Goal: Find contact information: Find contact information

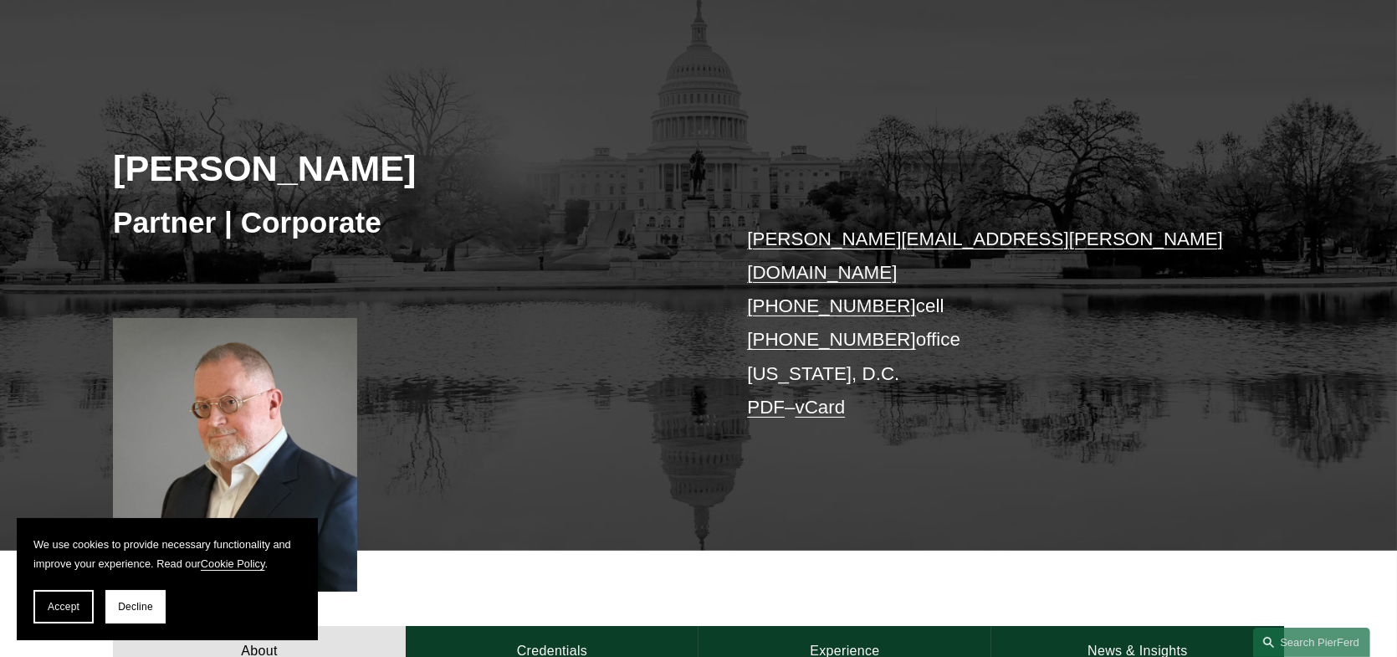
scroll to position [167, 0]
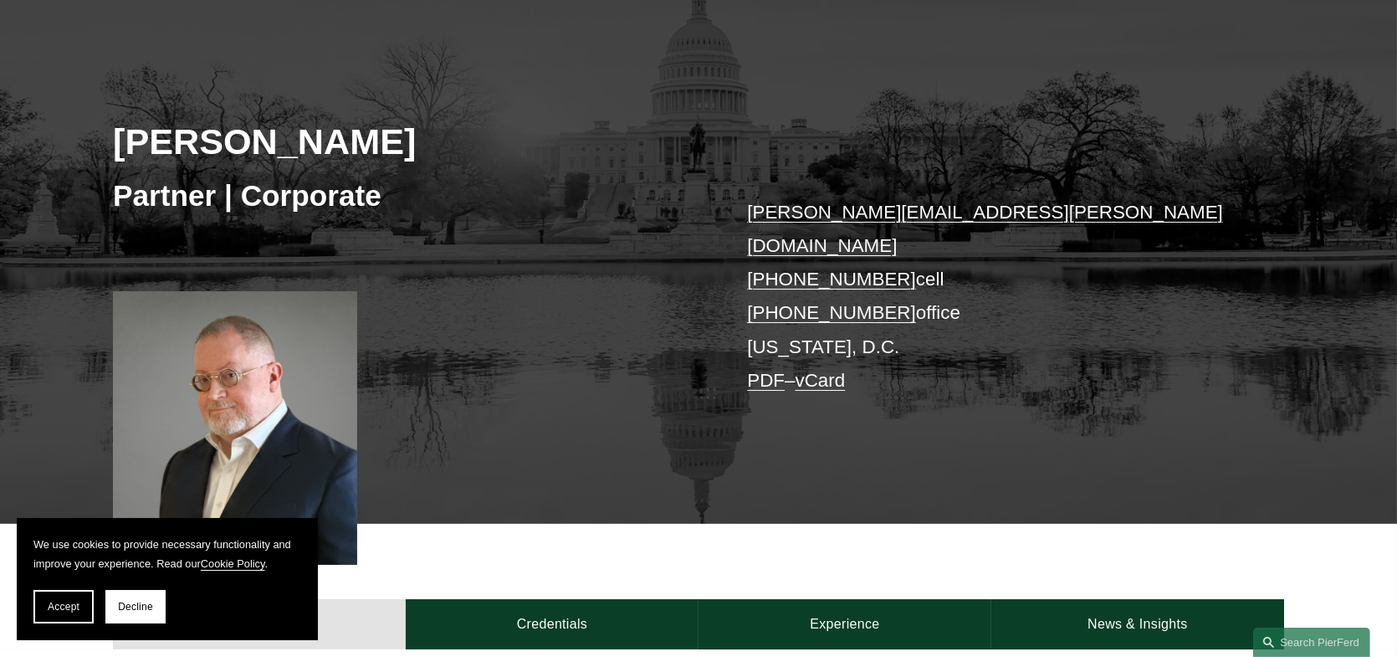
click at [138, 598] on button "Decline" at bounding box center [135, 606] width 60 height 33
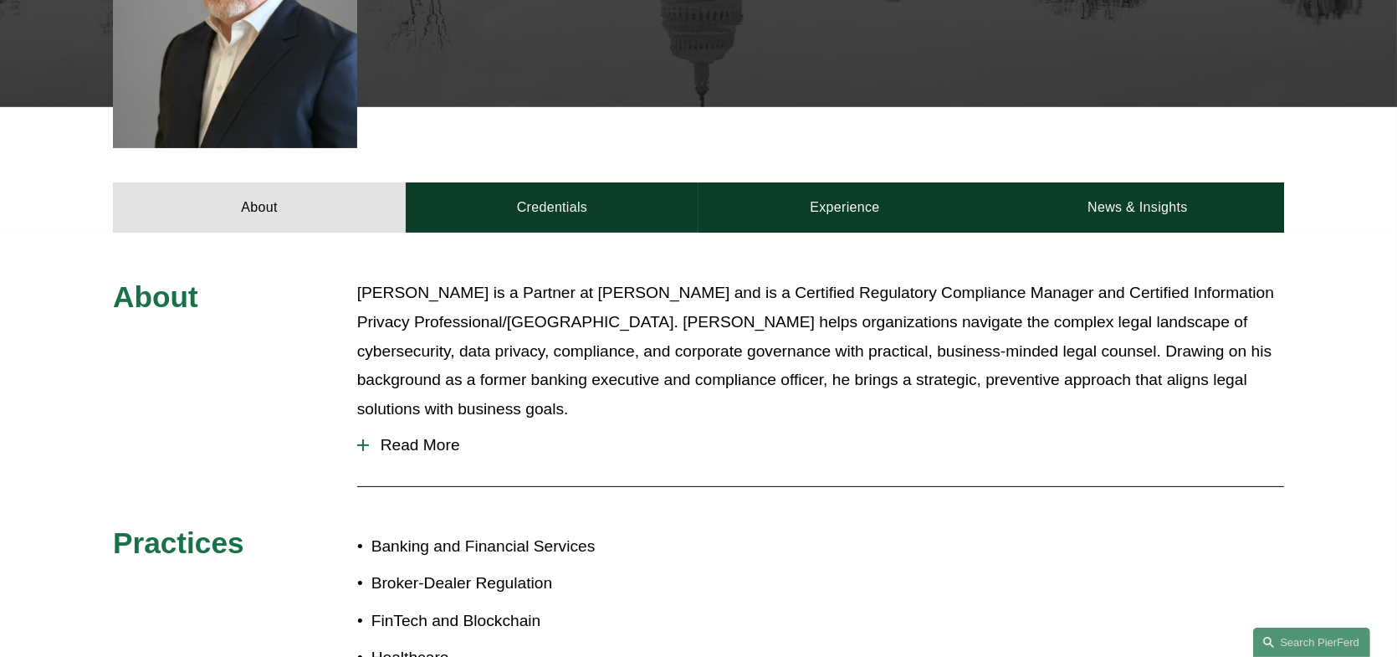
scroll to position [586, 0]
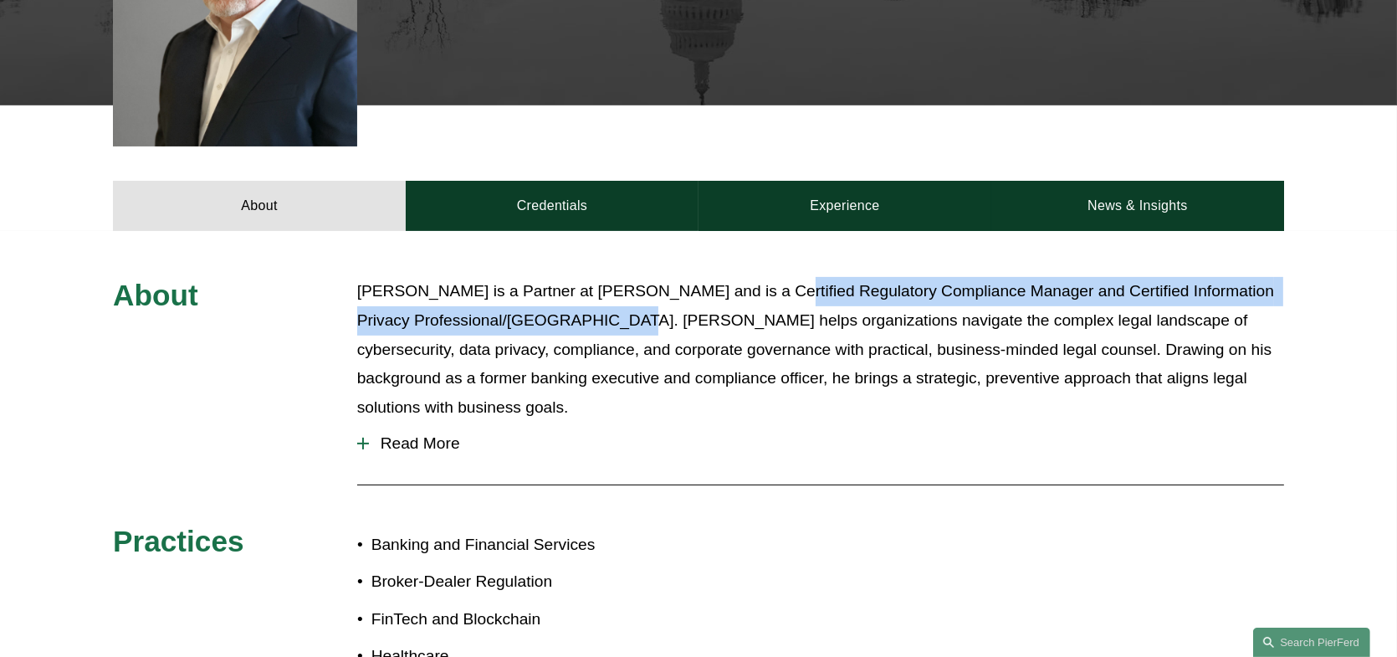
drag, startPoint x: 749, startPoint y: 263, endPoint x: 605, endPoint y: 298, distance: 148.2
click at [605, 298] on p "Tom Vincent is a Partner at Pierson Ferdinand and is a Certified Regulatory Com…" at bounding box center [820, 349] width 927 height 145
copy p "Certified Regulatory Compliance Manager and Certified Information Privacy Profe…"
click at [1023, 382] on p "Tom Vincent is a Partner at Pierson Ferdinand and is a Certified Regulatory Com…" at bounding box center [820, 349] width 927 height 145
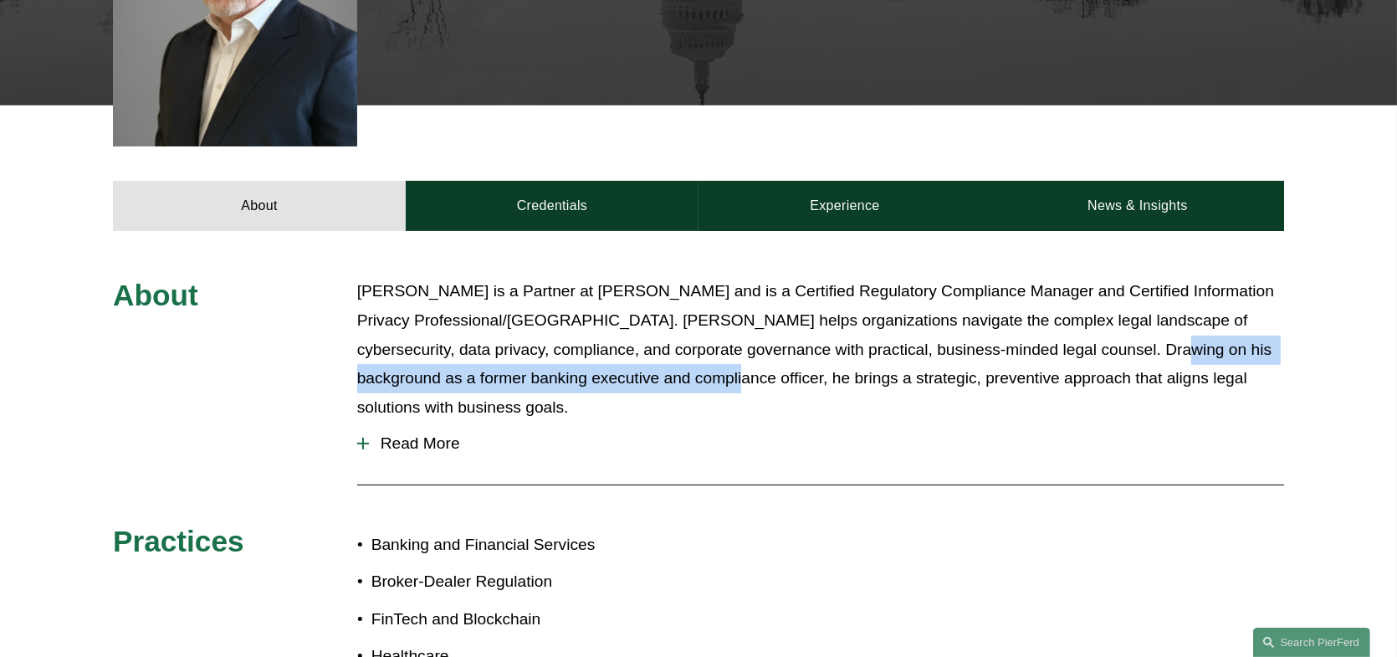
drag, startPoint x: 1081, startPoint y: 320, endPoint x: 649, endPoint y: 357, distance: 433.3
click at [649, 357] on p "Tom Vincent is a Partner at Pierson Ferdinand and is a Certified Regulatory Com…" at bounding box center [820, 349] width 927 height 145
copy p "background as a former banking executive and compliance officer"
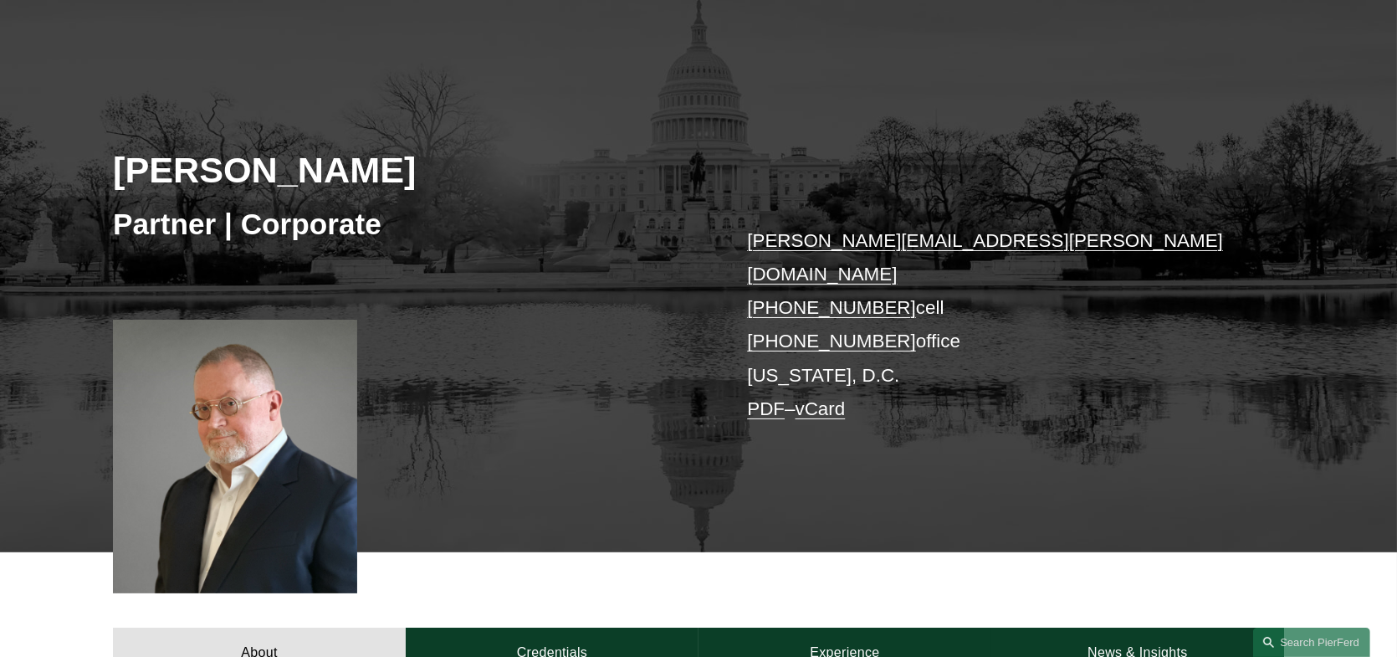
scroll to position [335, 0]
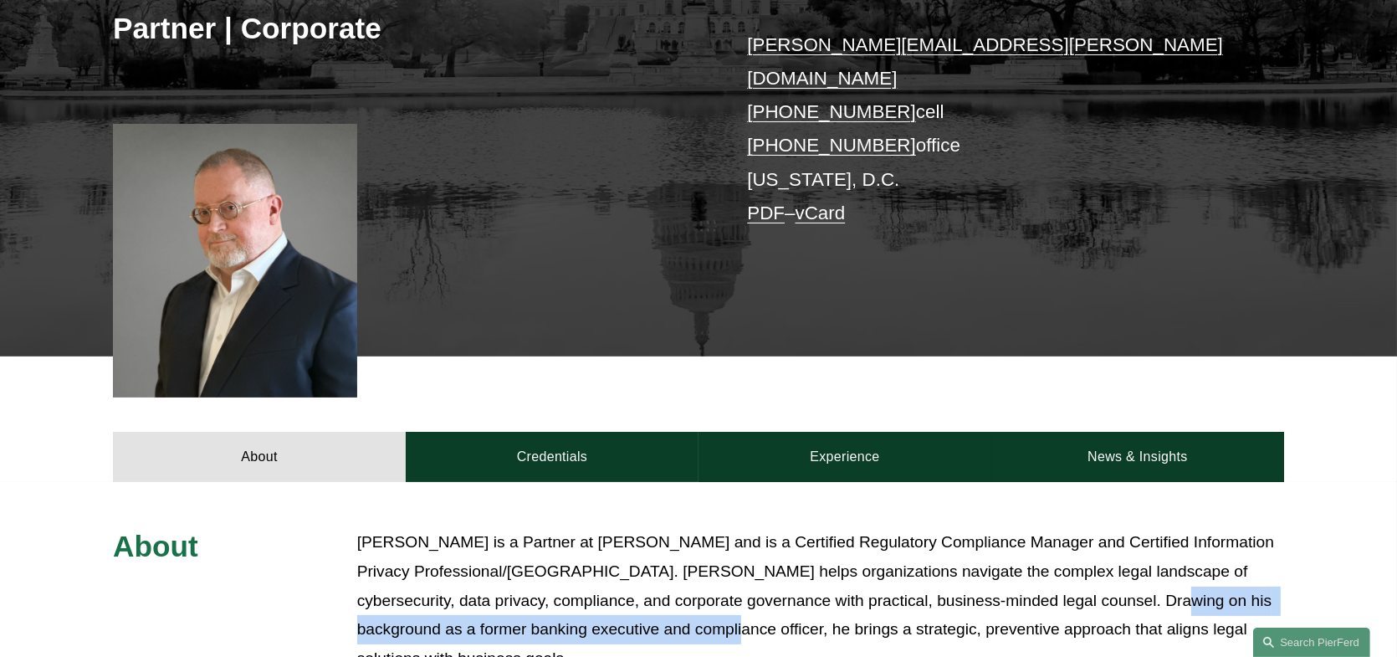
click at [549, 436] on link "Credentials" at bounding box center [552, 457] width 293 height 50
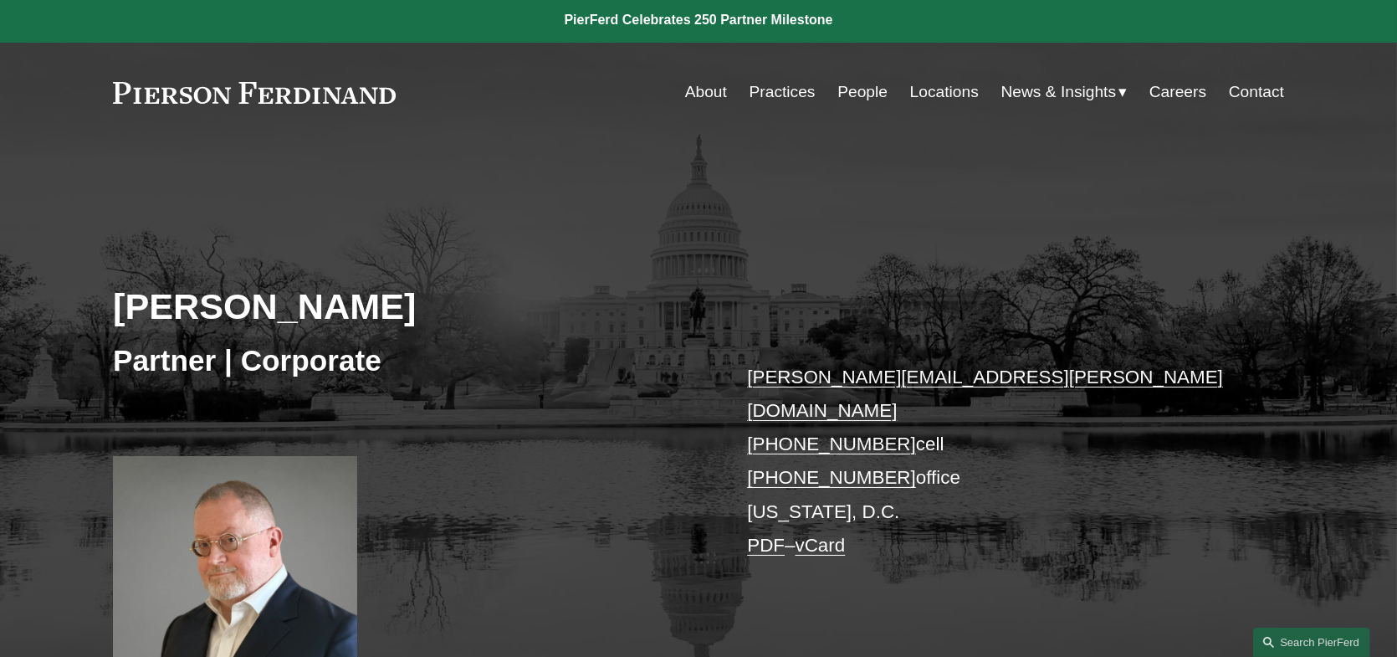
scroll to position [0, 0]
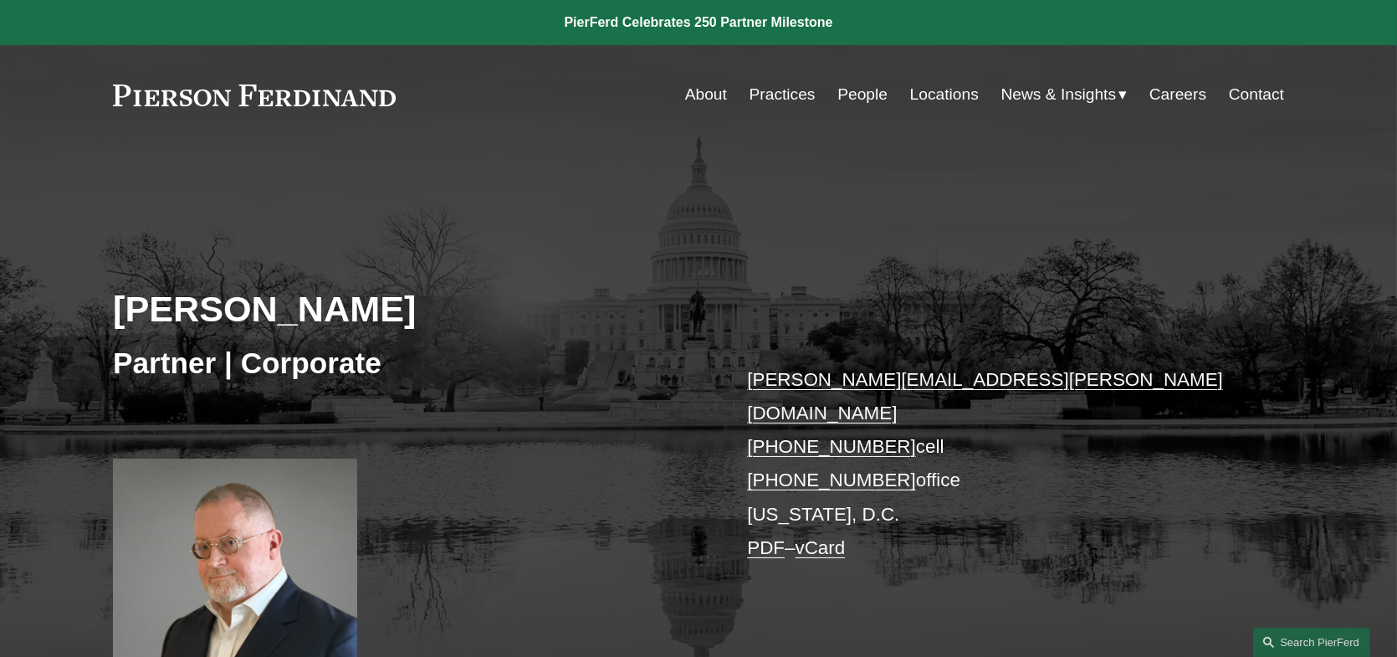
click at [1271, 95] on link "Contact" at bounding box center [1256, 95] width 55 height 32
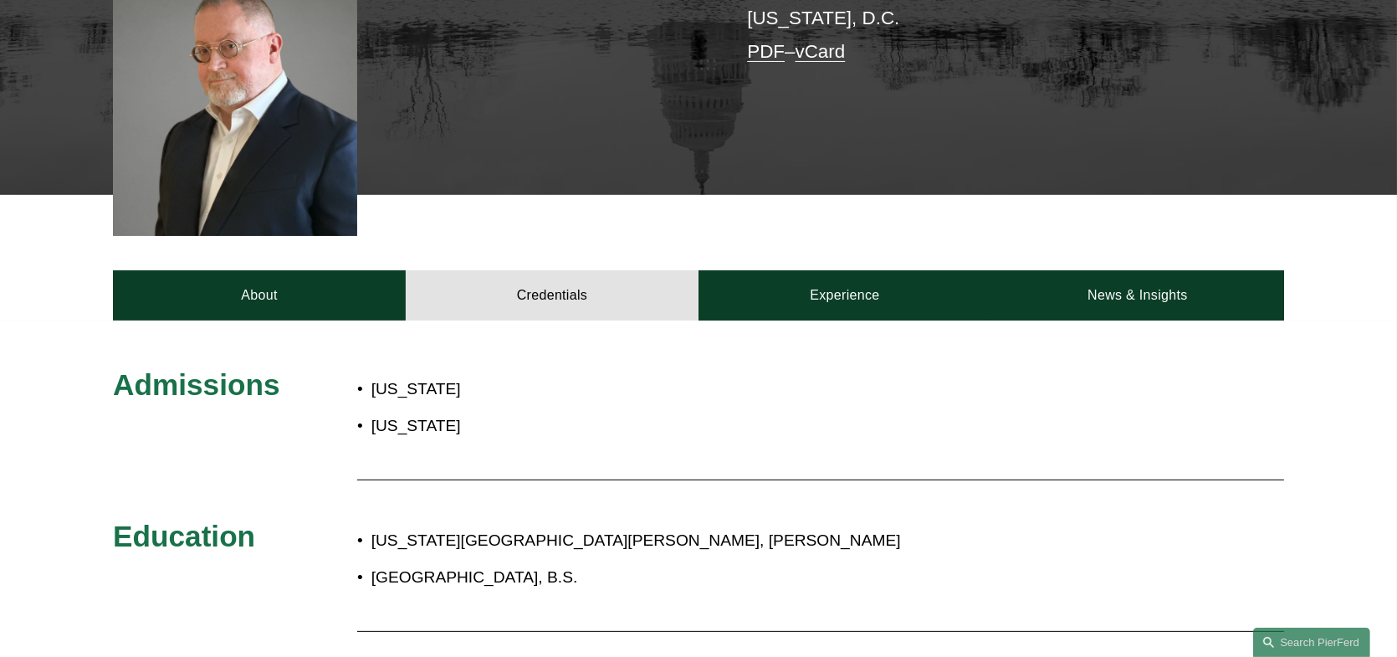
scroll to position [502, 0]
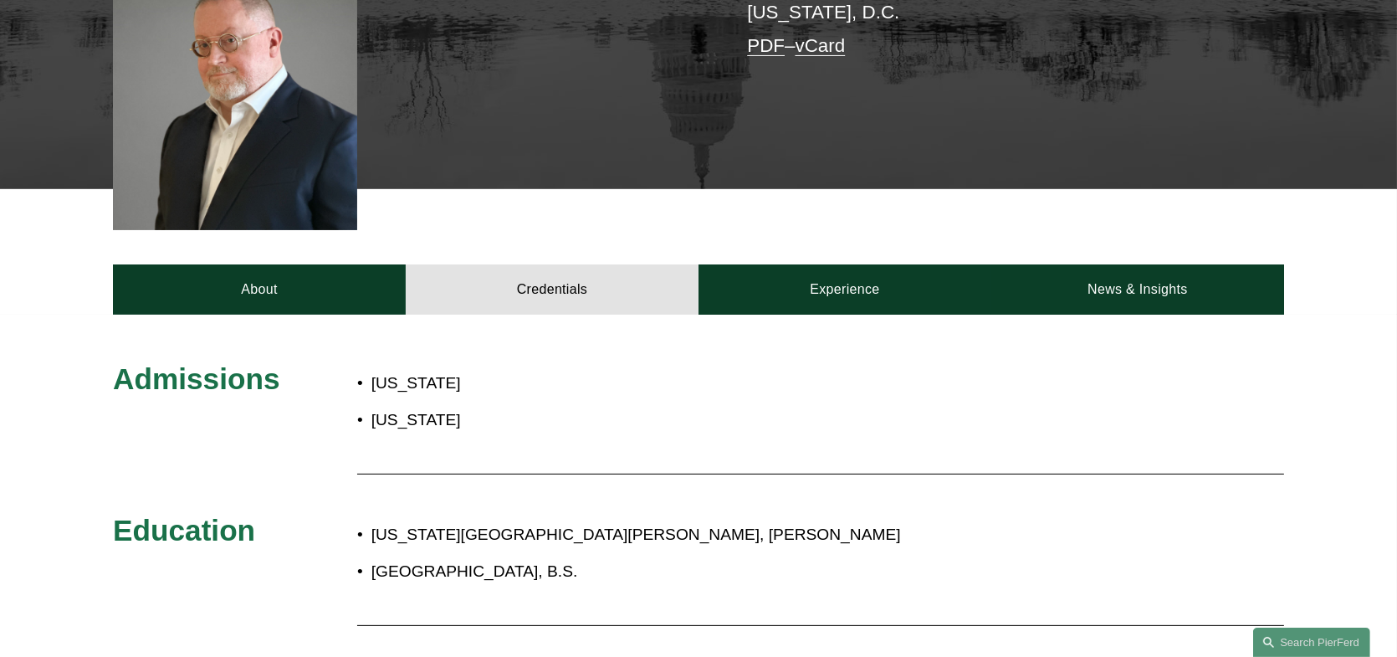
click at [393, 267] on link "About" at bounding box center [259, 289] width 293 height 50
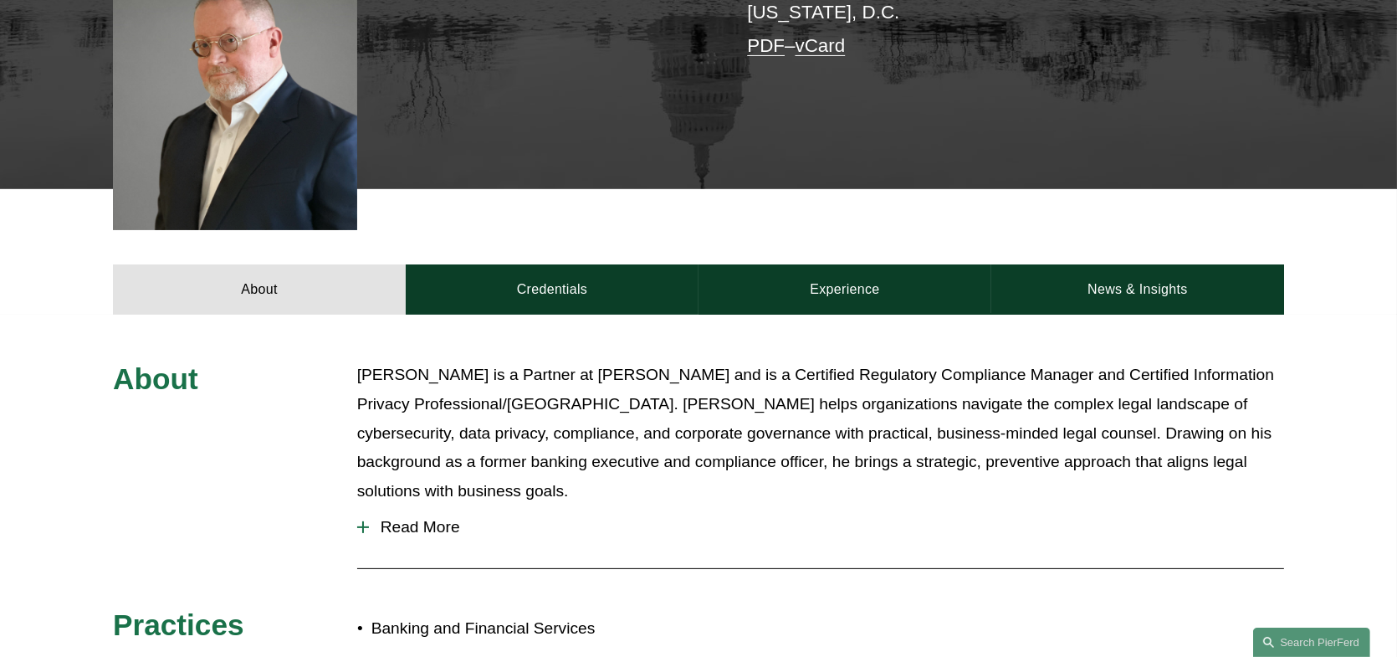
click at [208, 436] on div "About Tom Vincent is a Partner at Pierson Ferdinand and is a Certified Regulato…" at bounding box center [698, 660] width 1397 height 598
click at [875, 264] on link "Experience" at bounding box center [845, 289] width 293 height 50
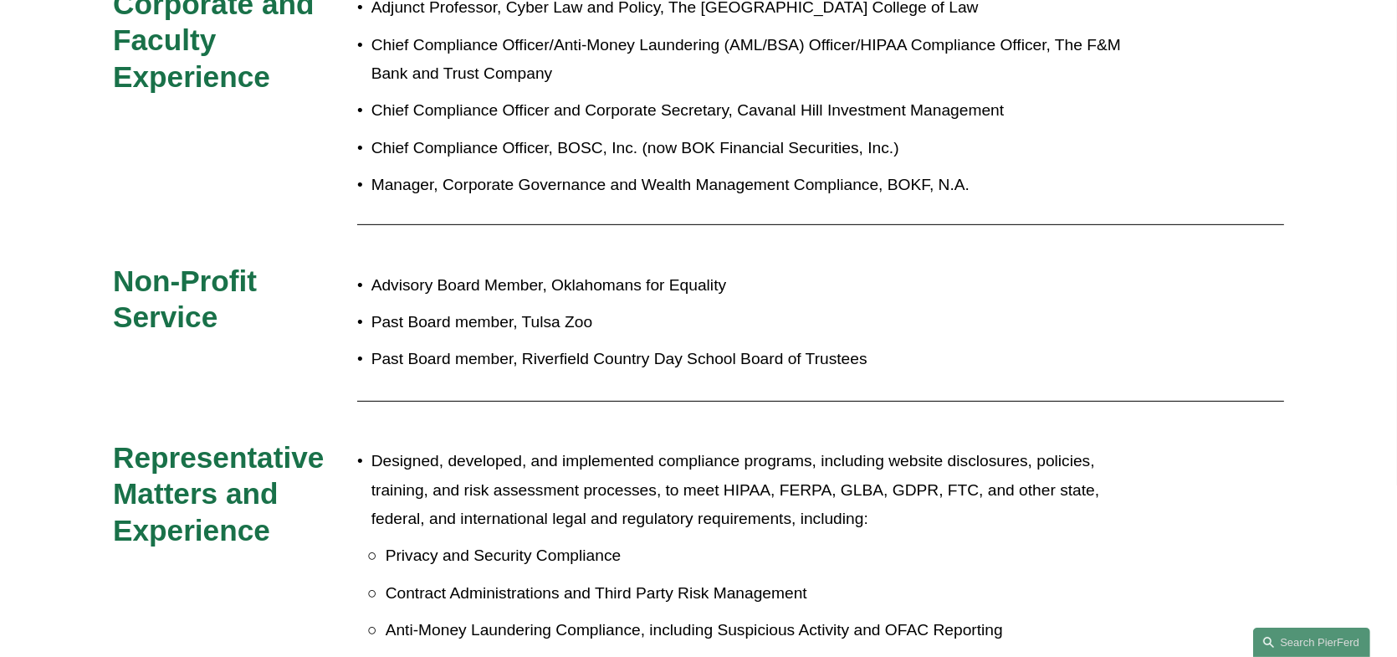
scroll to position [586, 0]
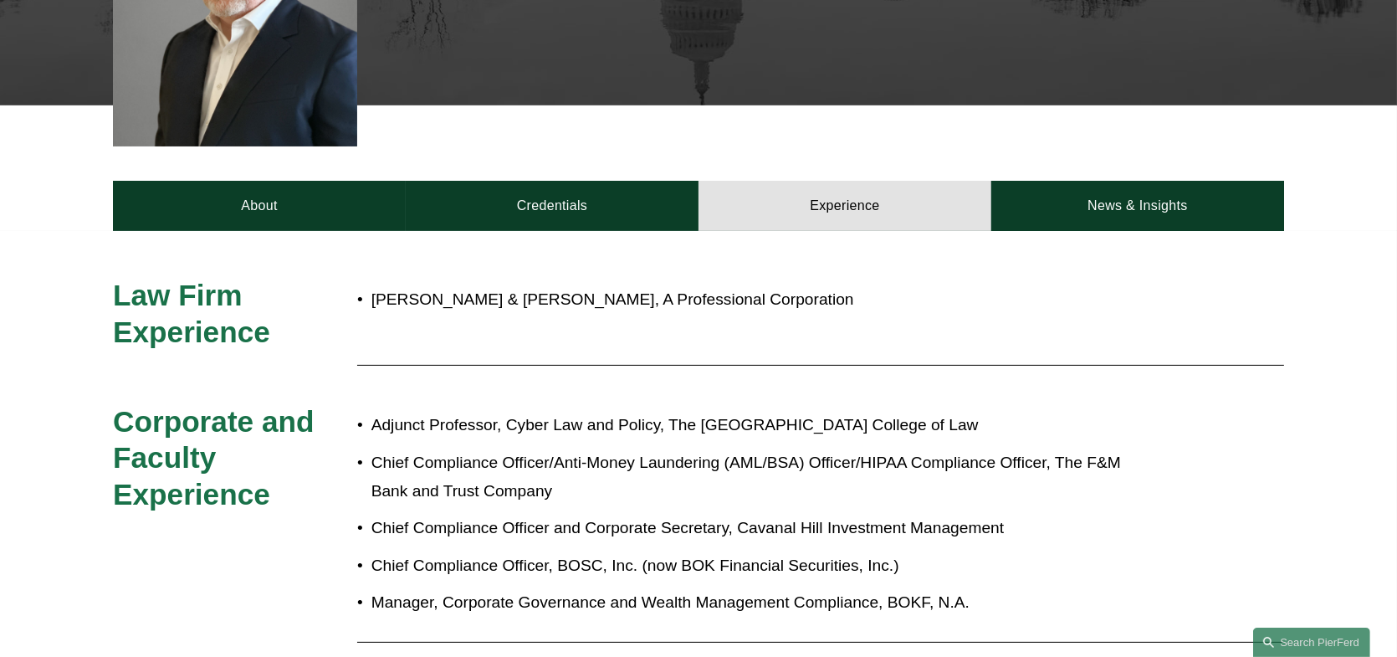
click at [1171, 181] on link "News & Insights" at bounding box center [1138, 206] width 293 height 50
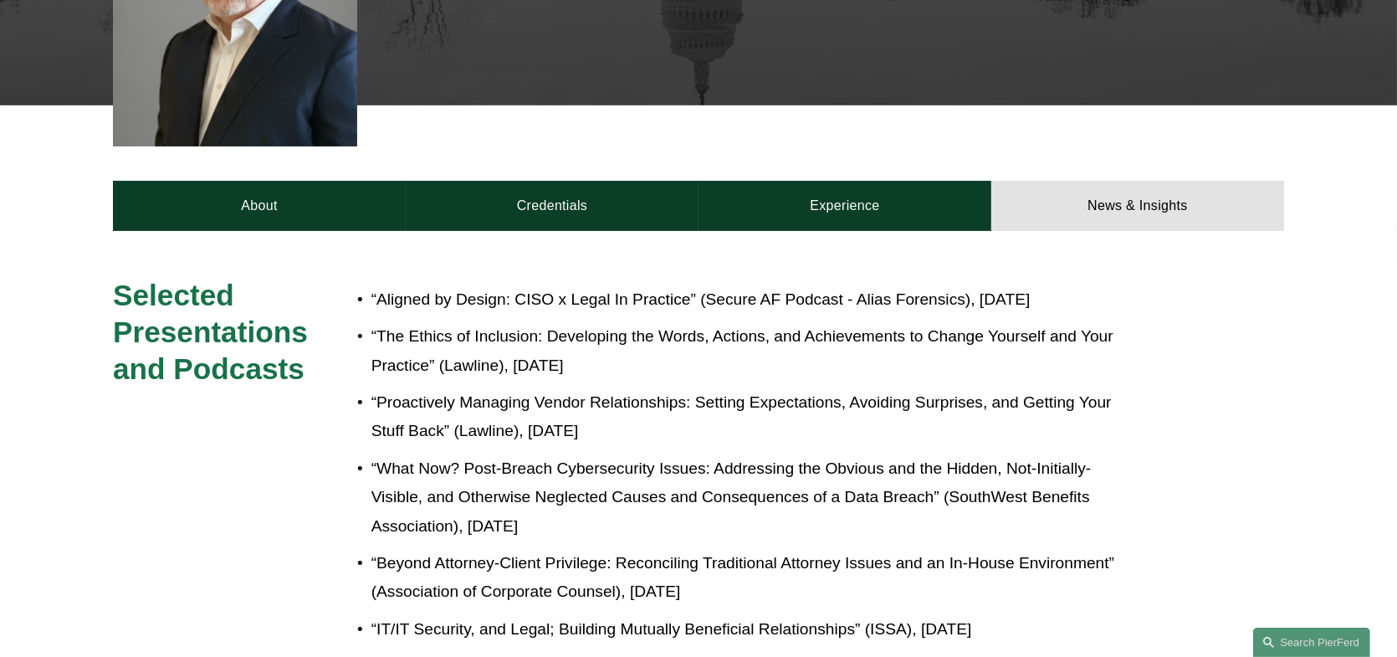
click at [255, 181] on link "About" at bounding box center [259, 206] width 293 height 50
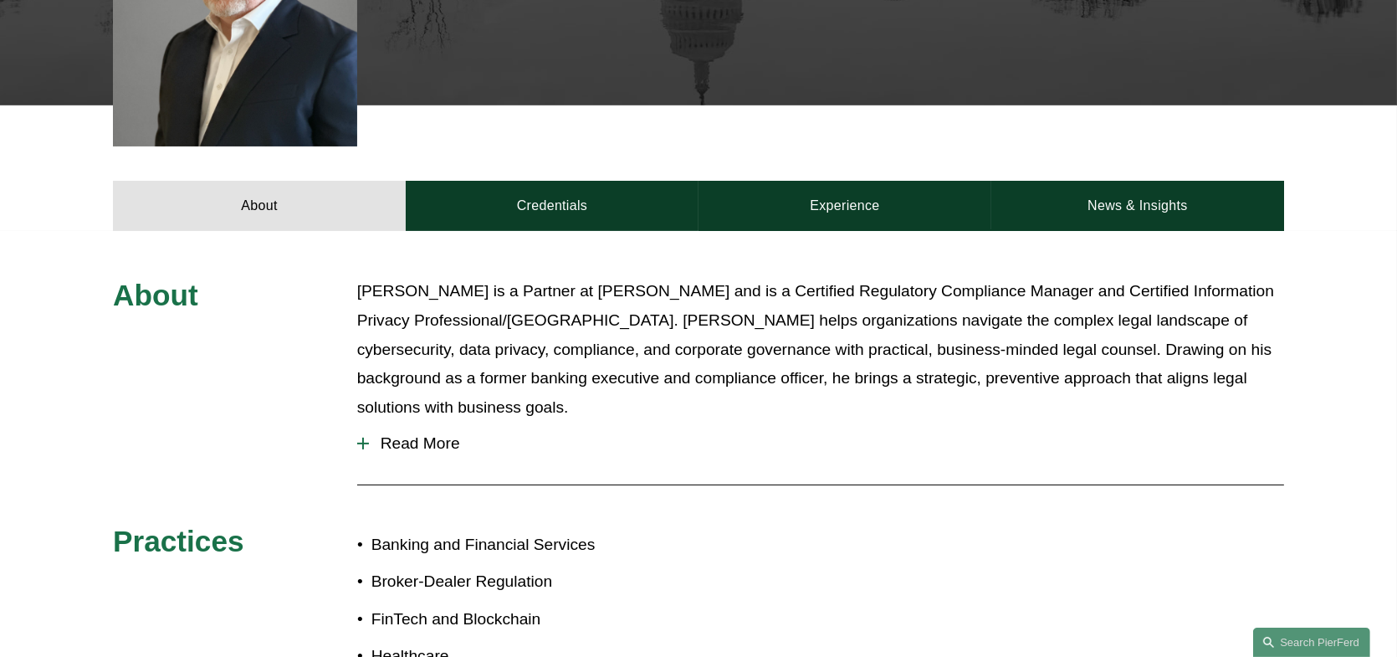
click at [438, 434] on span "Read More" at bounding box center [826, 443] width 915 height 18
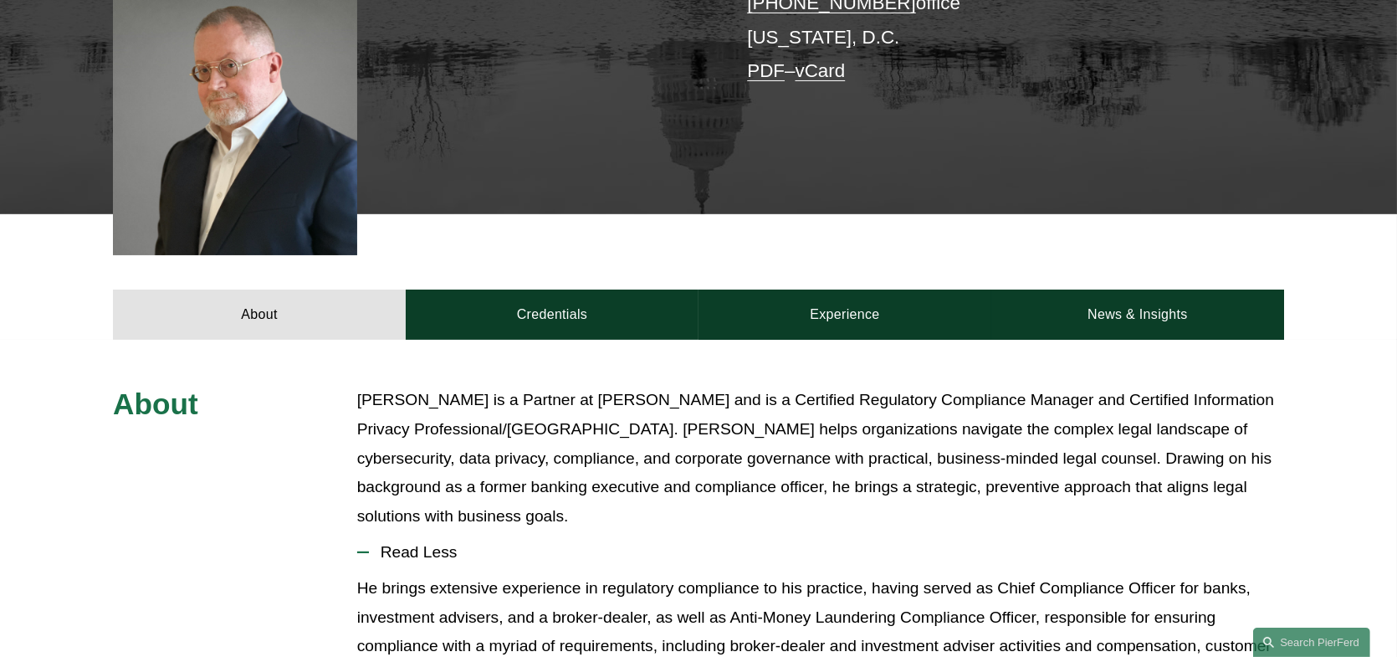
scroll to position [418, 0]
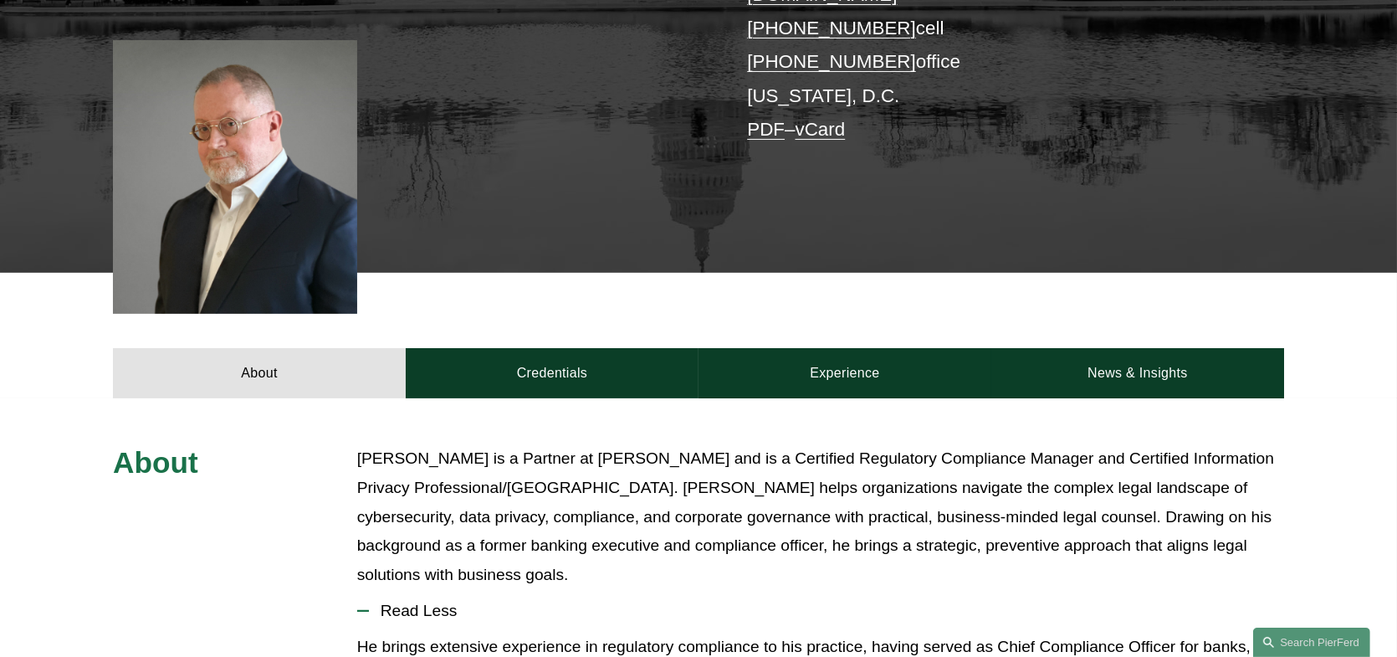
click at [556, 351] on link "Credentials" at bounding box center [552, 373] width 293 height 50
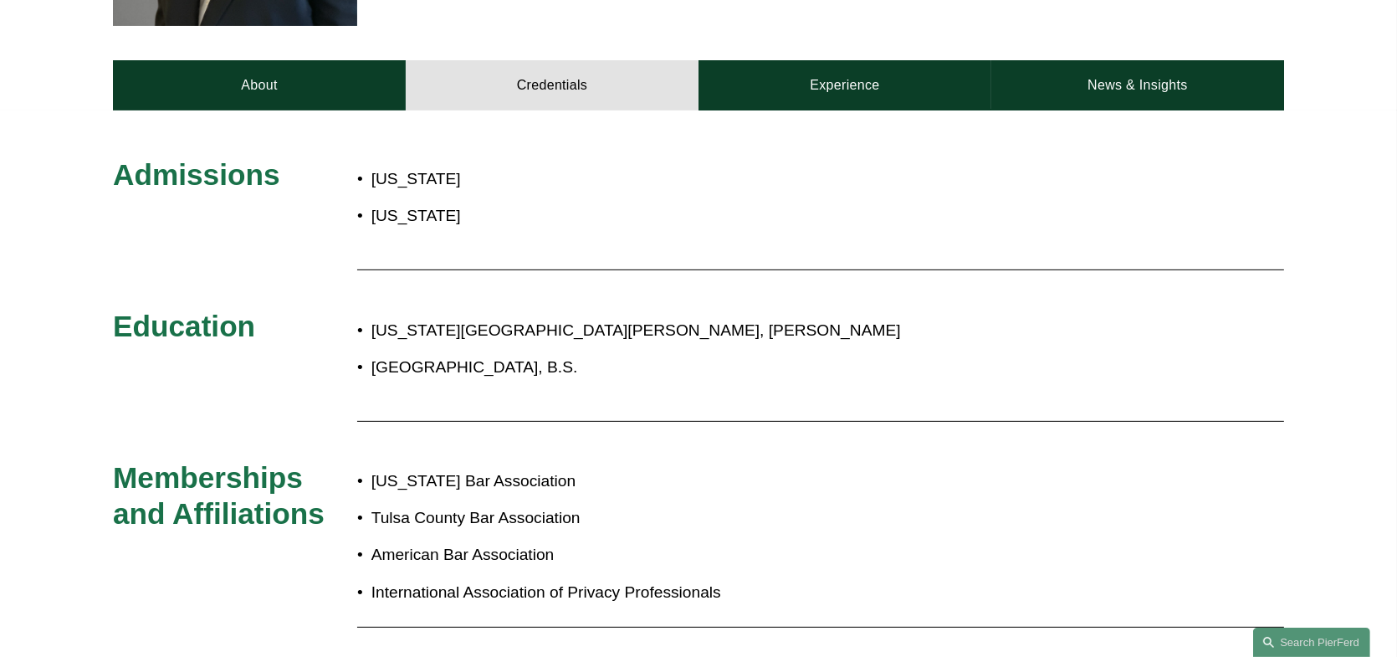
scroll to position [705, 0]
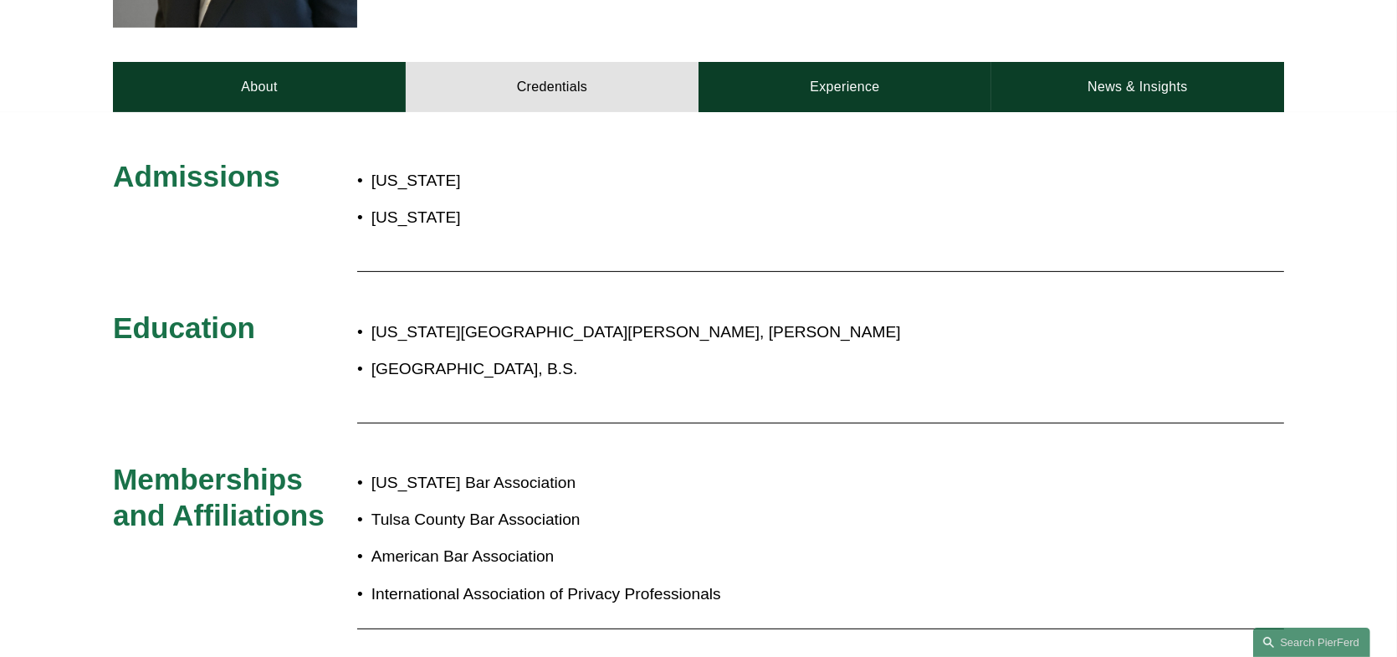
click at [235, 112] on div "Admissions Oklahoma District of Columbia Education Washington and Lee Universit…" at bounding box center [698, 462] width 1397 height 701
click at [277, 65] on link "About" at bounding box center [259, 87] width 293 height 50
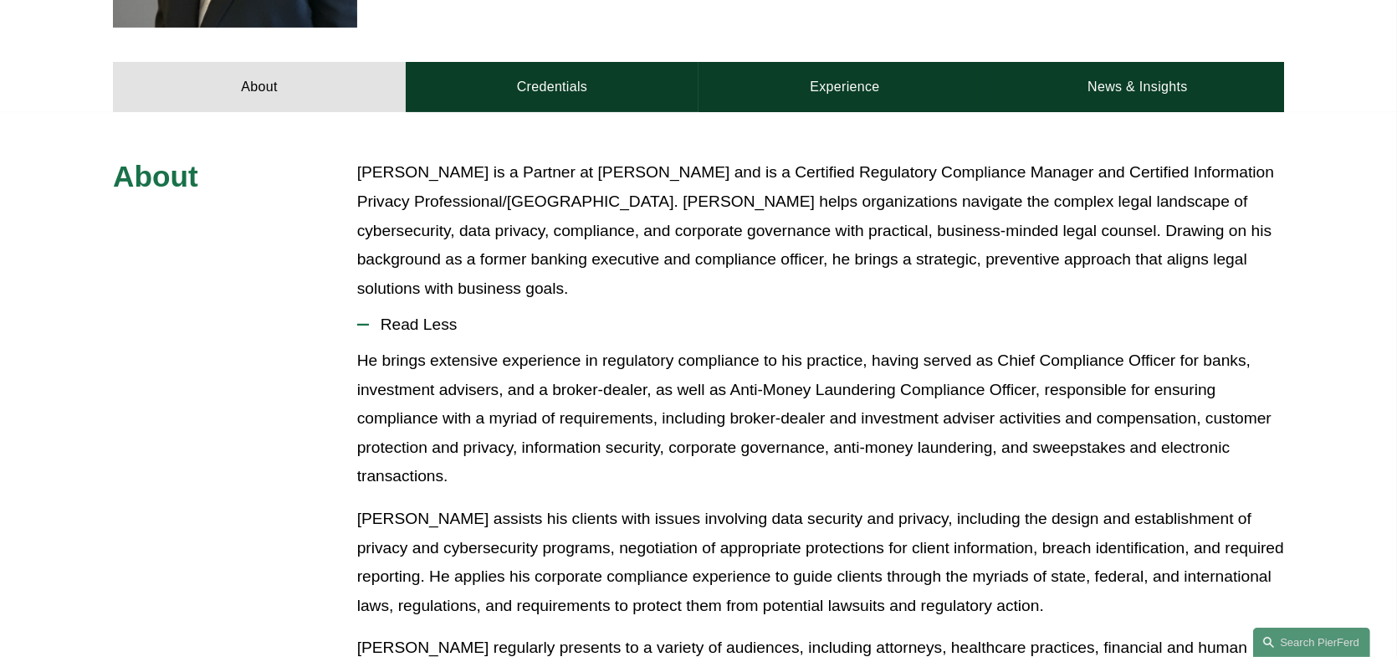
drag, startPoint x: 748, startPoint y: 146, endPoint x: 1045, endPoint y: 127, distance: 297.7
click at [1044, 158] on p "Tom Vincent is a Partner at Pierson Ferdinand and is a Certified Regulatory Com…" at bounding box center [820, 230] width 927 height 145
drag, startPoint x: 763, startPoint y: 148, endPoint x: 1050, endPoint y: 145, distance: 287.0
click at [1050, 158] on p "Tom Vincent is a Partner at Pierson Ferdinand and is a Certified Regulatory Com…" at bounding box center [820, 230] width 927 height 145
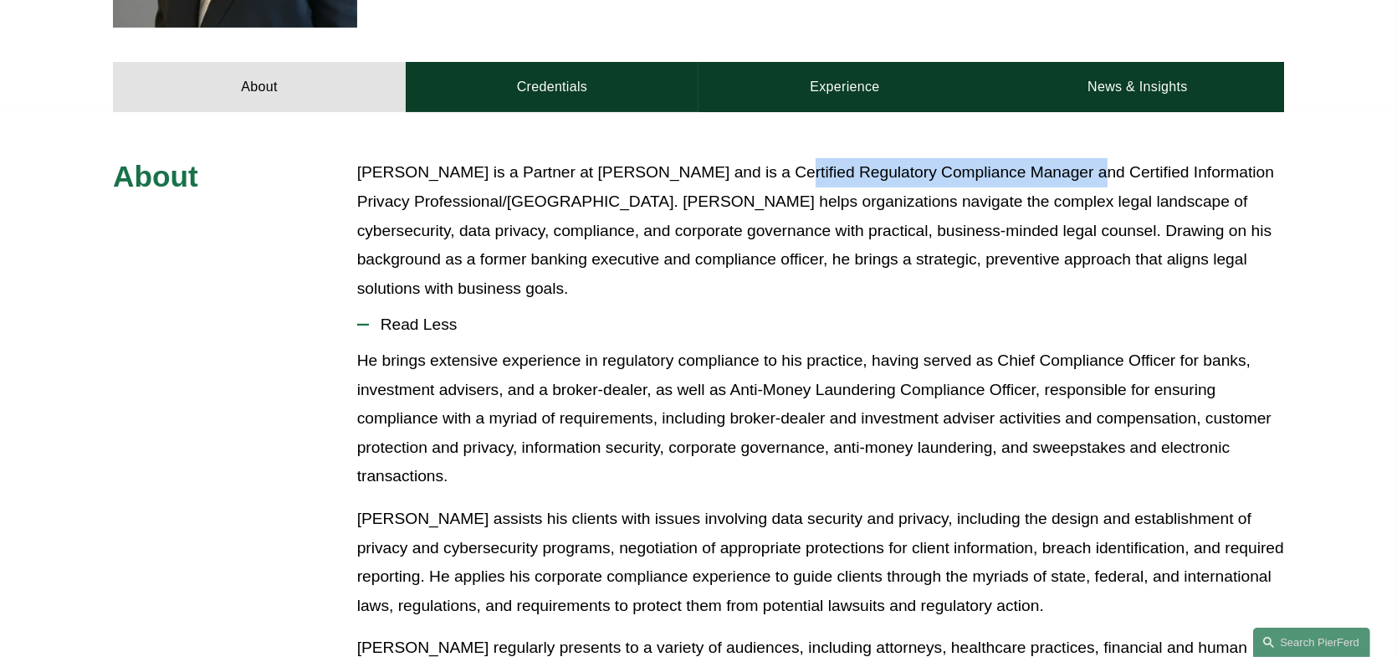
copy p "Certified Regulatory Compliance Manager"
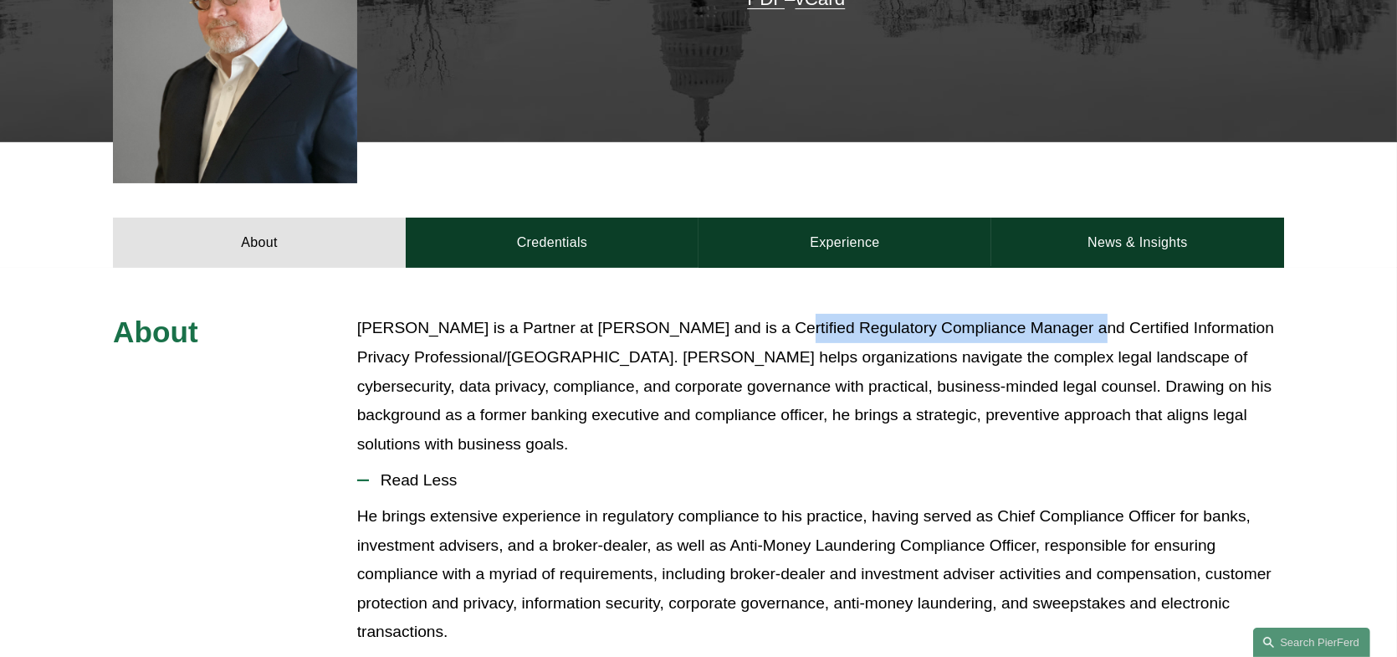
scroll to position [490, 0]
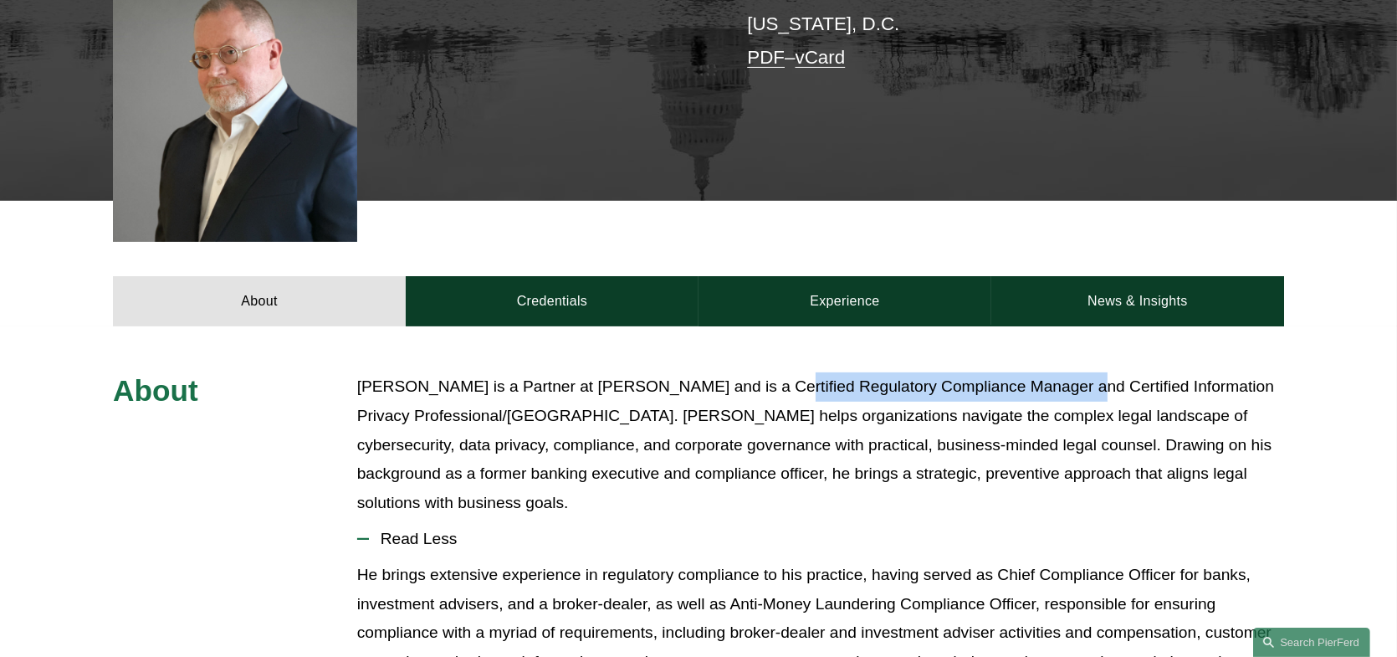
click at [602, 278] on link "Credentials" at bounding box center [552, 301] width 293 height 50
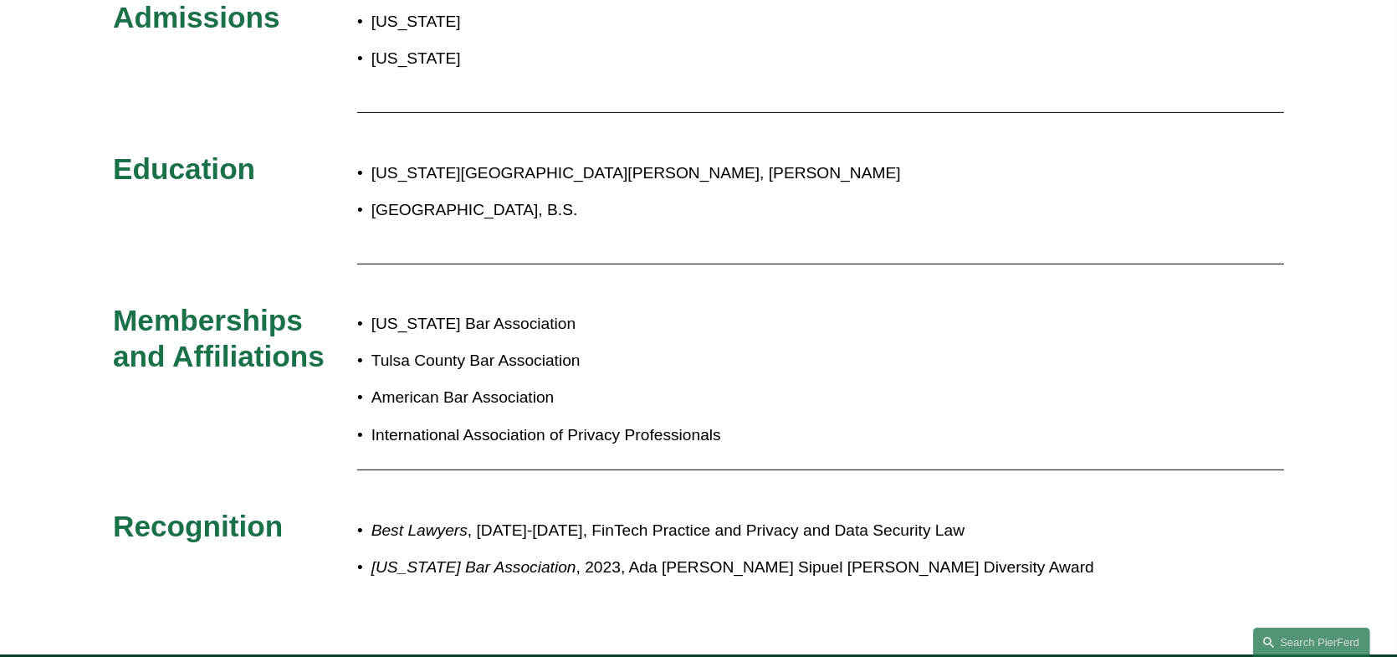
scroll to position [537, 0]
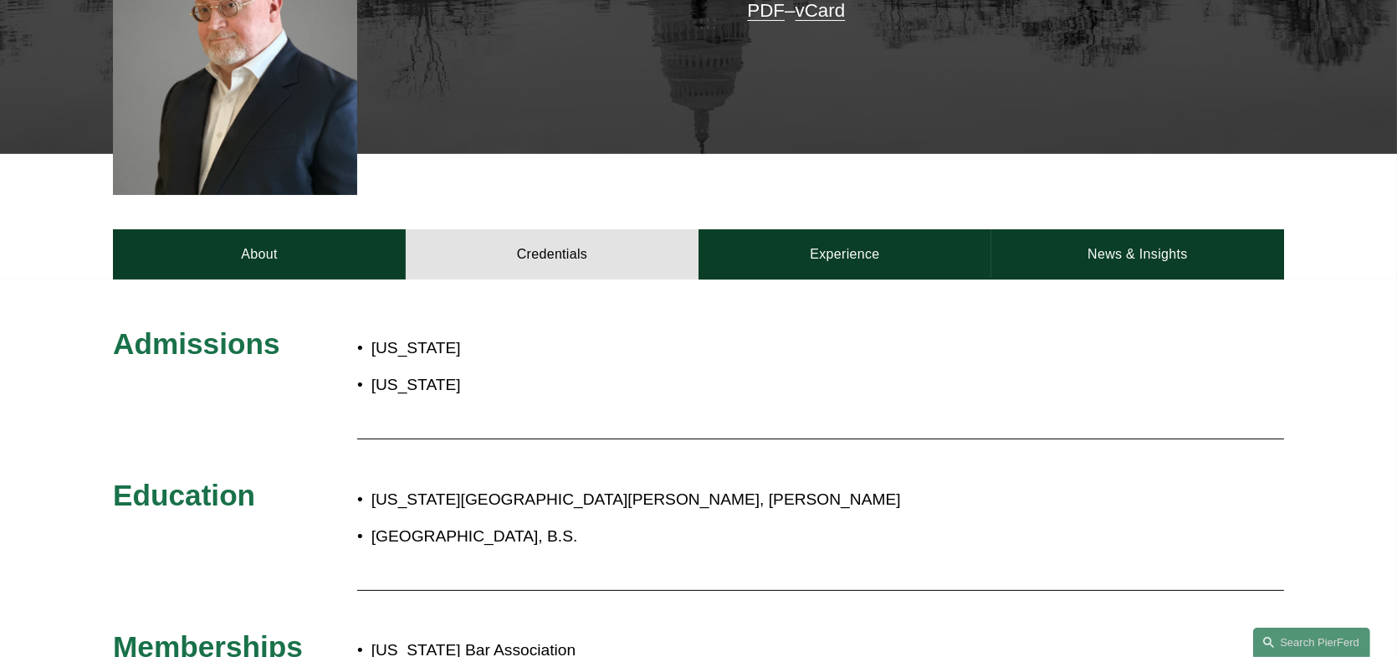
click at [1111, 230] on link "News & Insights" at bounding box center [1138, 254] width 293 height 50
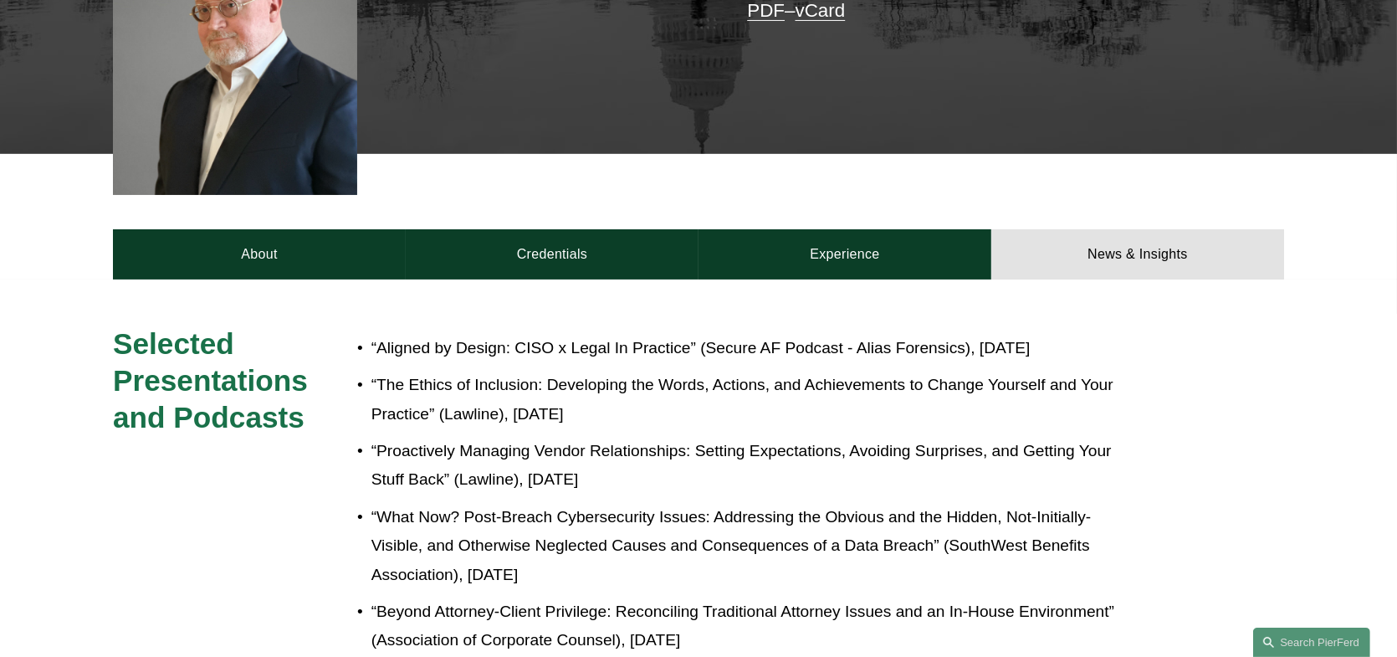
click at [856, 236] on link "Experience" at bounding box center [845, 254] width 293 height 50
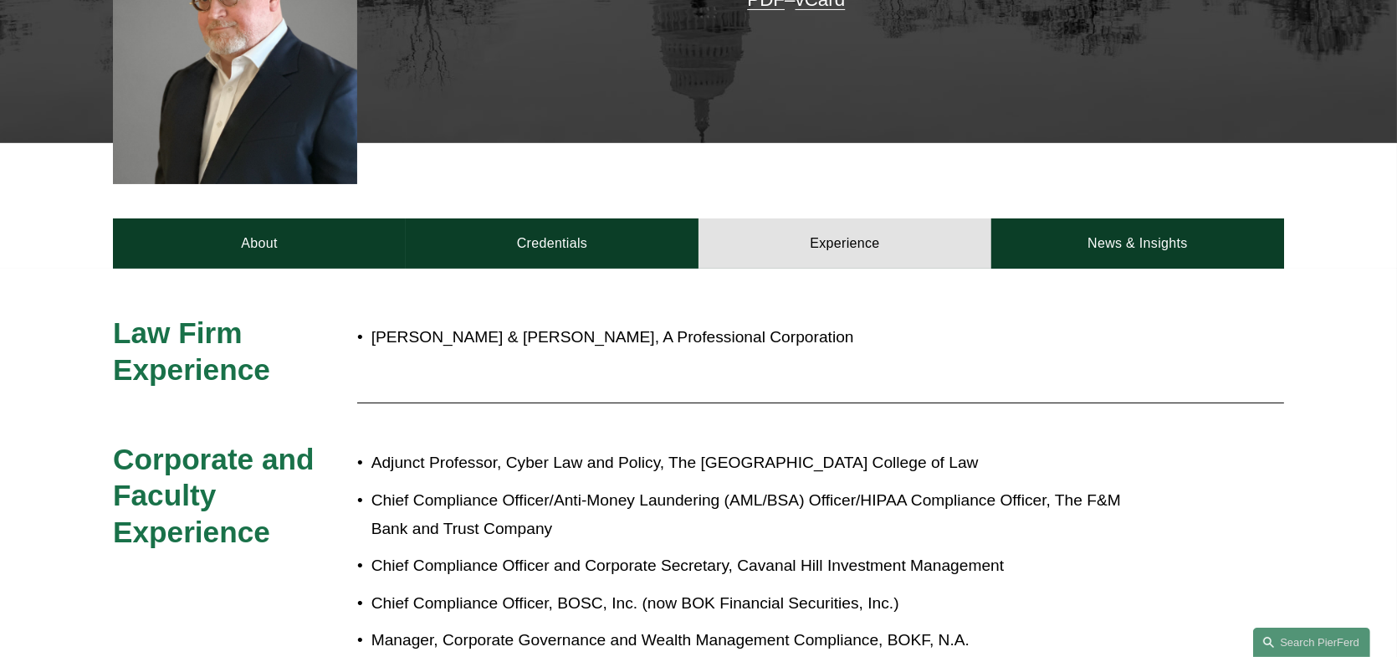
scroll to position [543, 0]
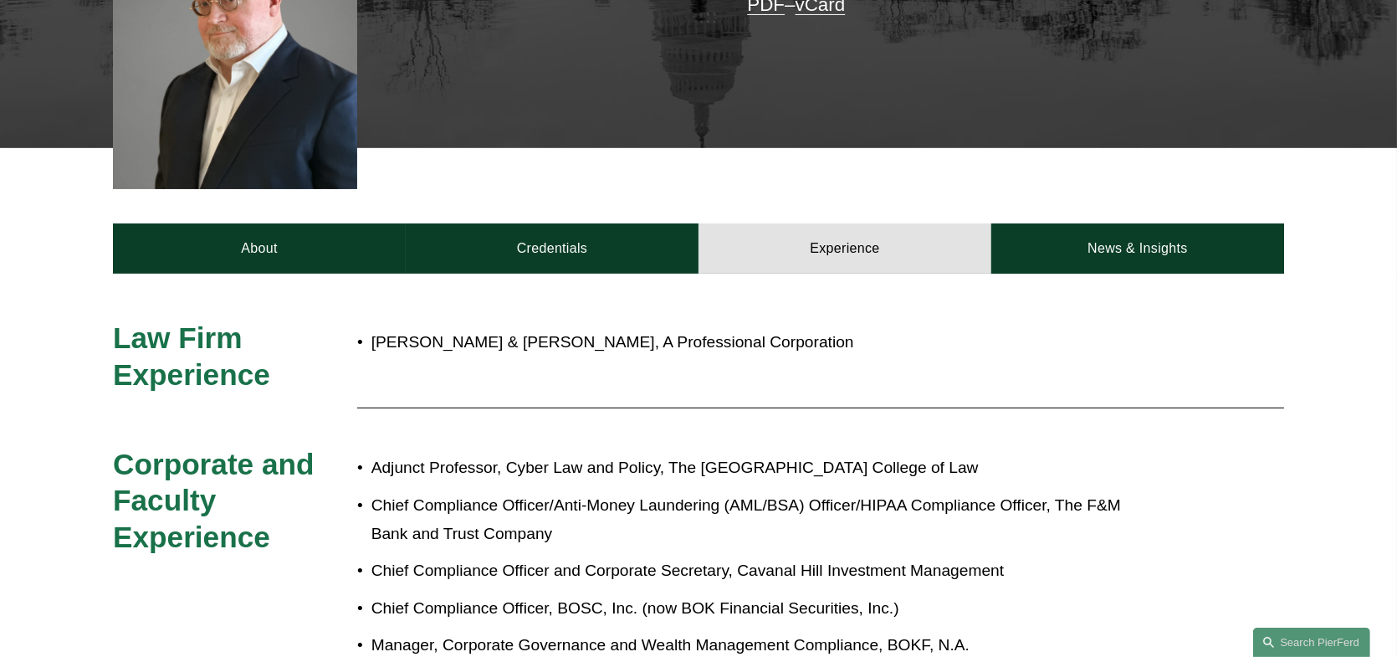
click at [575, 233] on link "Credentials" at bounding box center [552, 248] width 293 height 50
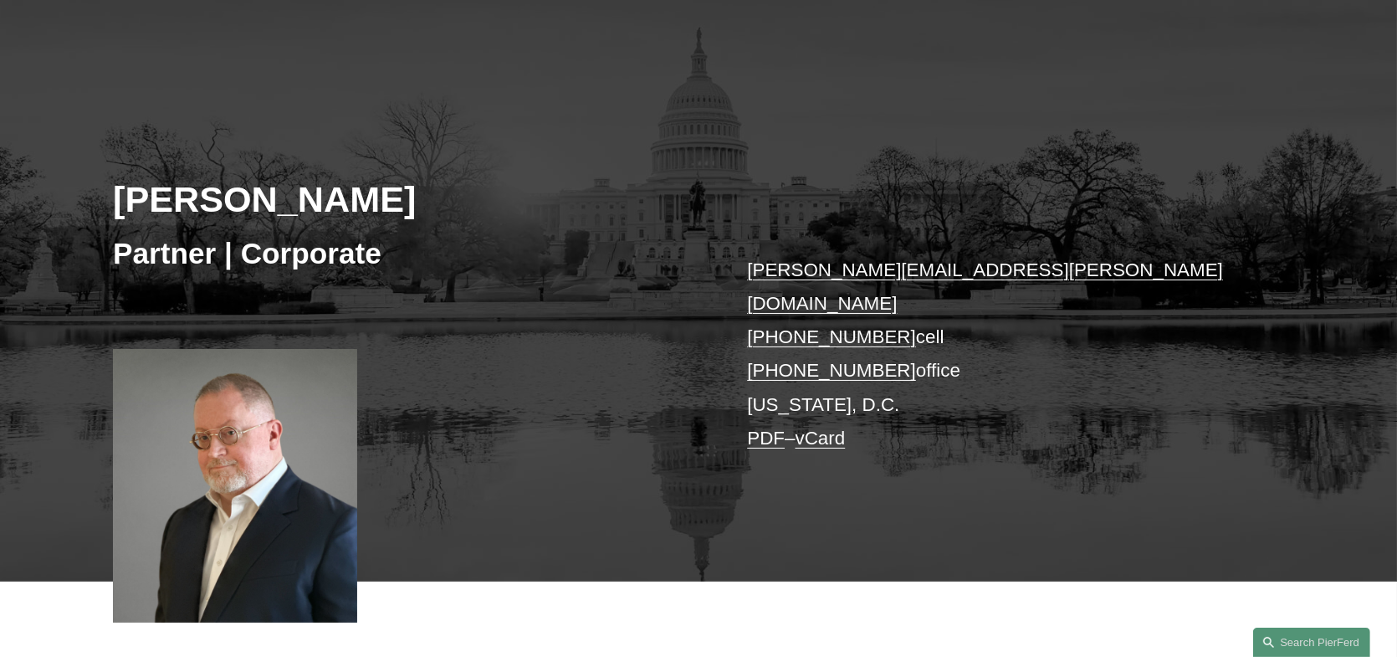
scroll to position [0, 0]
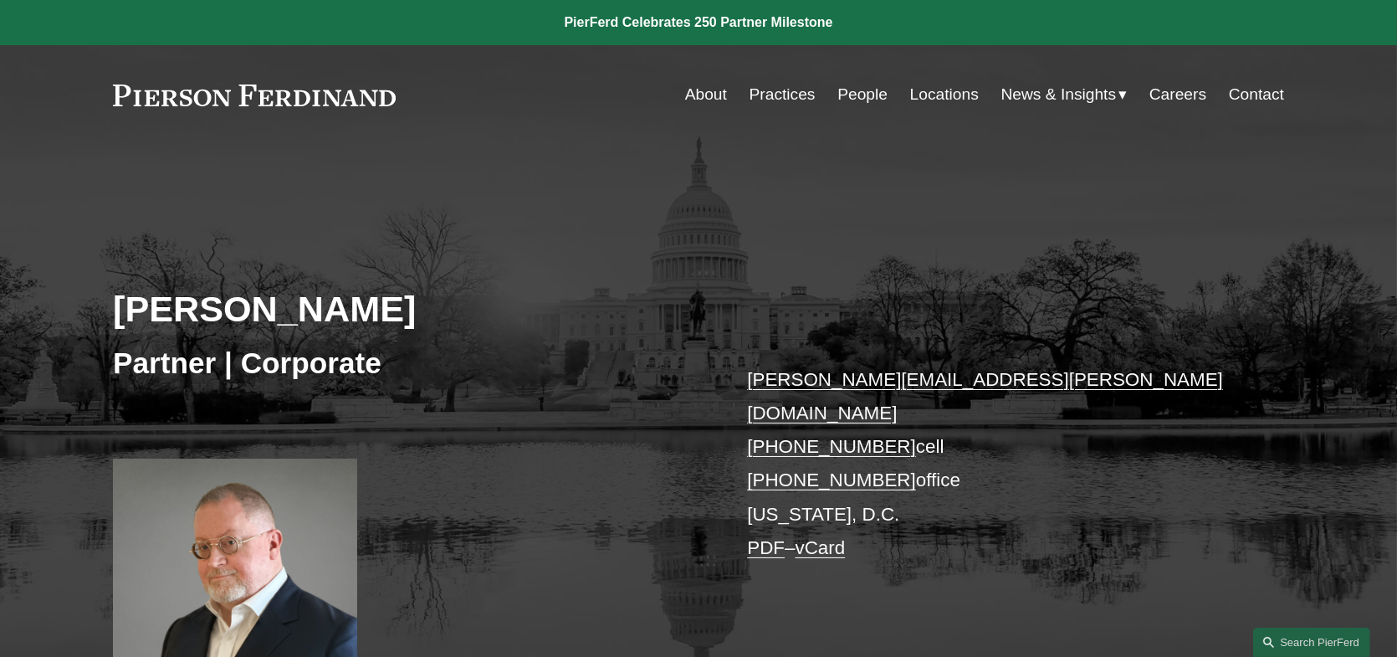
click at [928, 92] on link "Locations" at bounding box center [944, 95] width 69 height 32
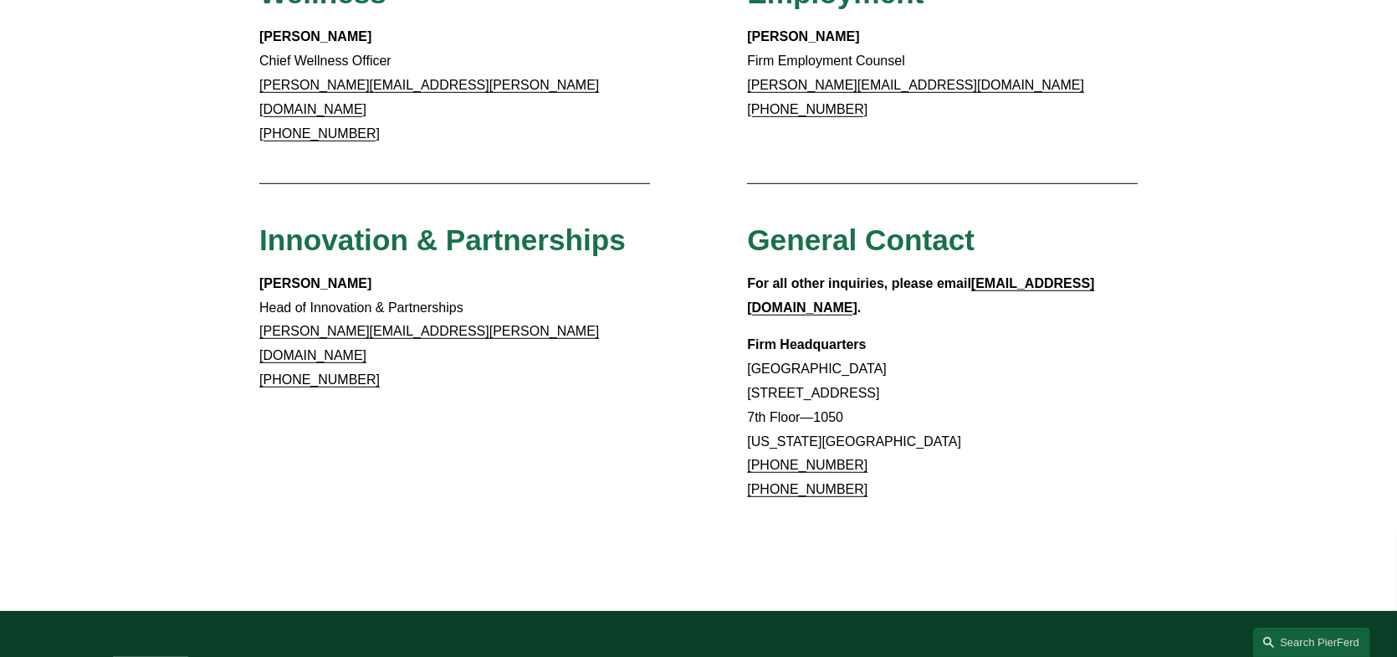
scroll to position [1379, 0]
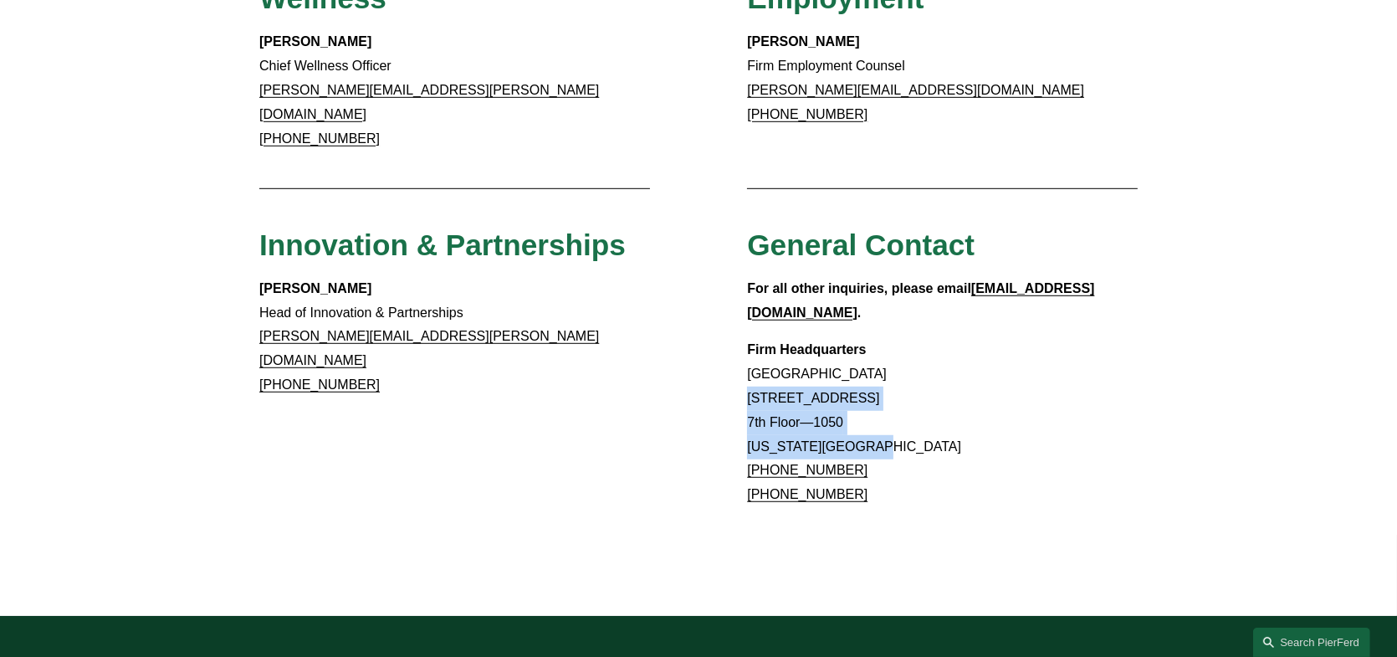
drag, startPoint x: 751, startPoint y: 314, endPoint x: 871, endPoint y: 356, distance: 127.6
click at [871, 356] on p "Firm Headquarters Rockefeller Center 1270 Avenue of the Americas 7th Floor—1050…" at bounding box center [942, 422] width 391 height 169
copy p "1270 Avenue of the Americas 7th Floor—1050 New York, NY 10020"
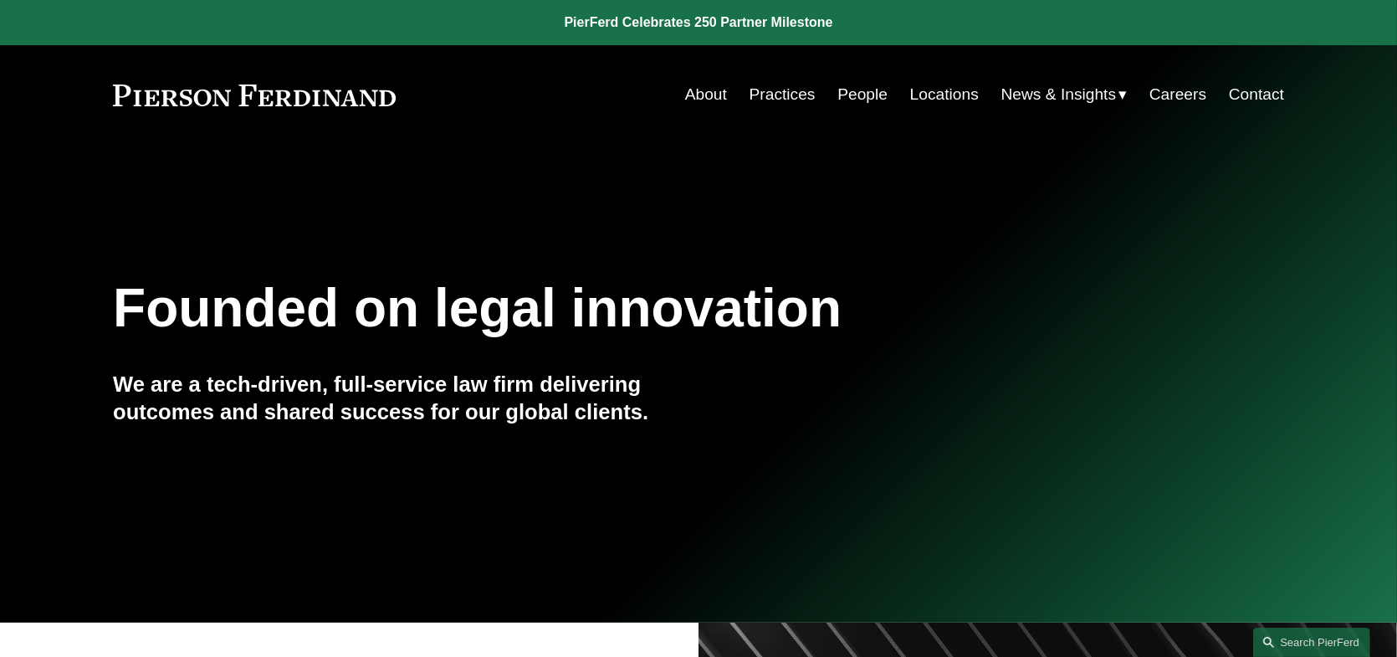
click at [864, 90] on link "People" at bounding box center [863, 95] width 50 height 32
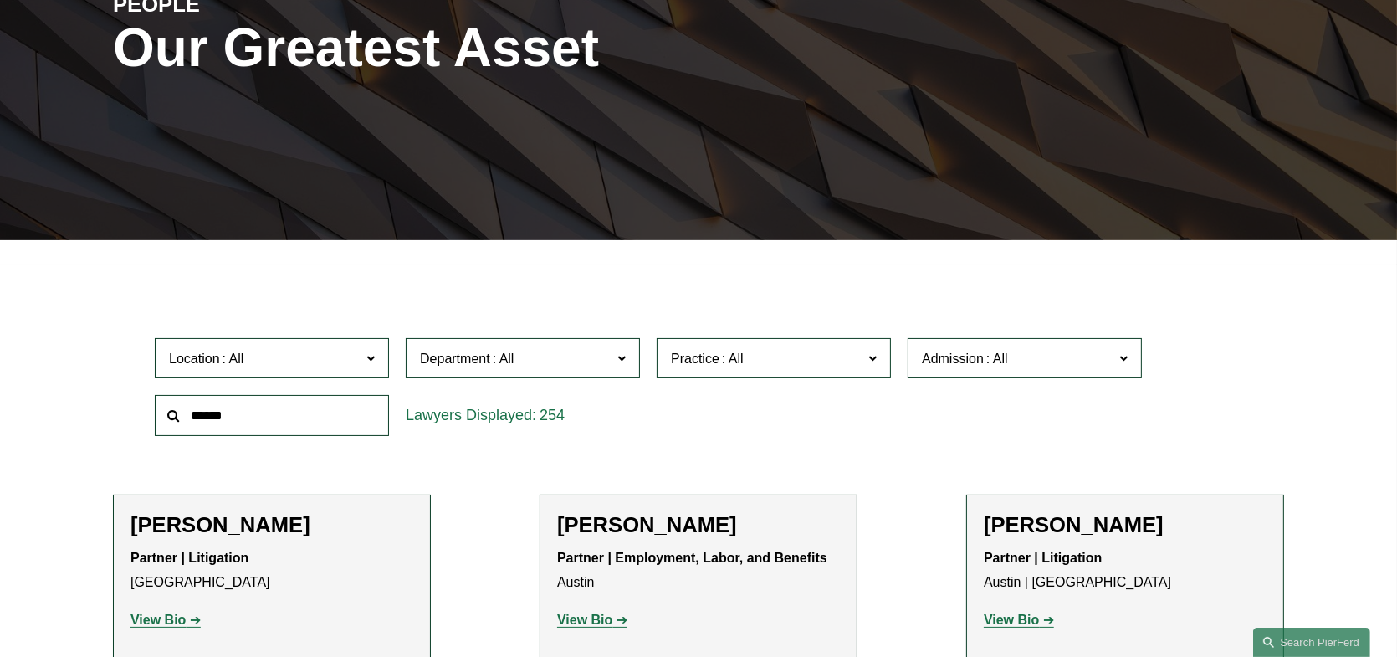
scroll to position [502, 0]
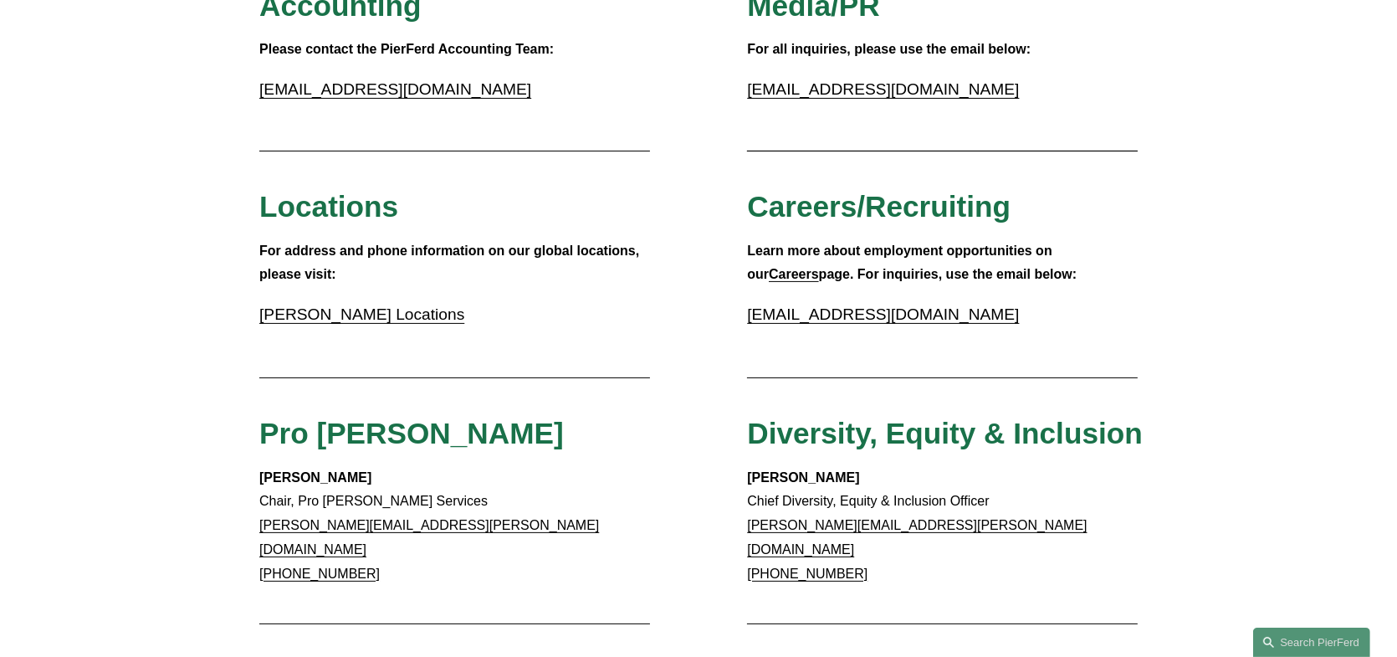
scroll to position [291, 0]
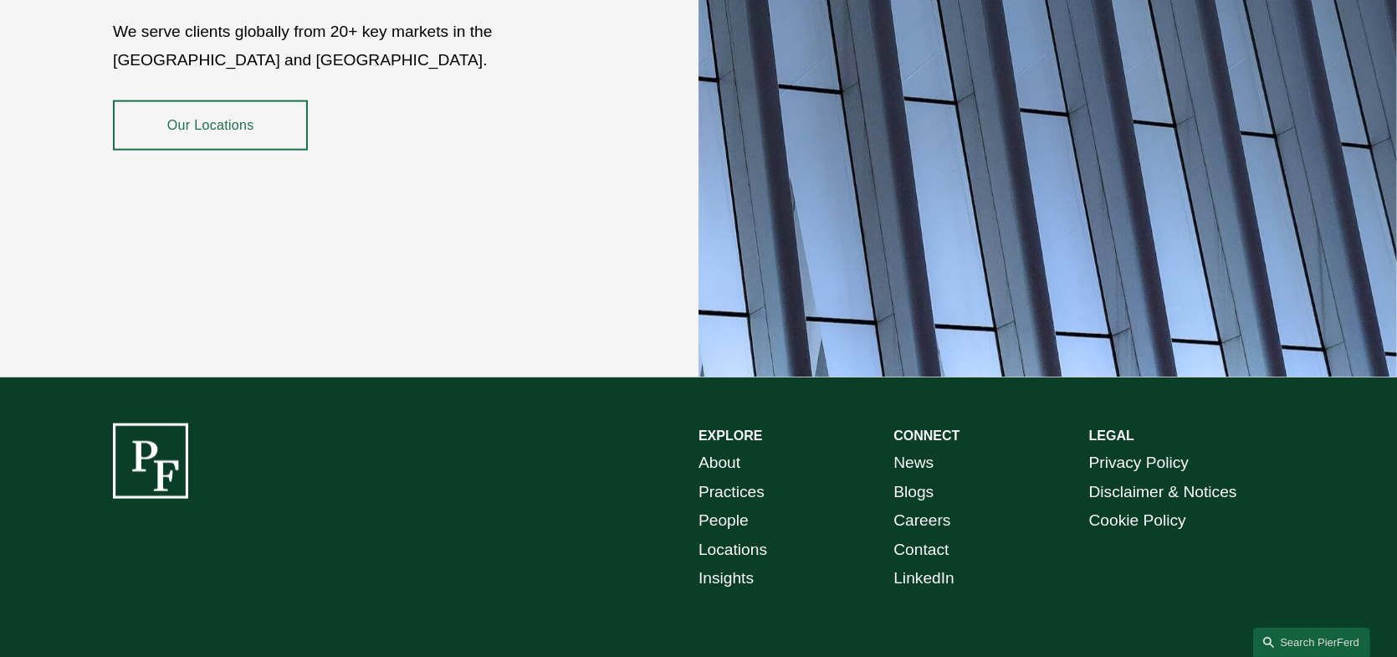
scroll to position [3066, 0]
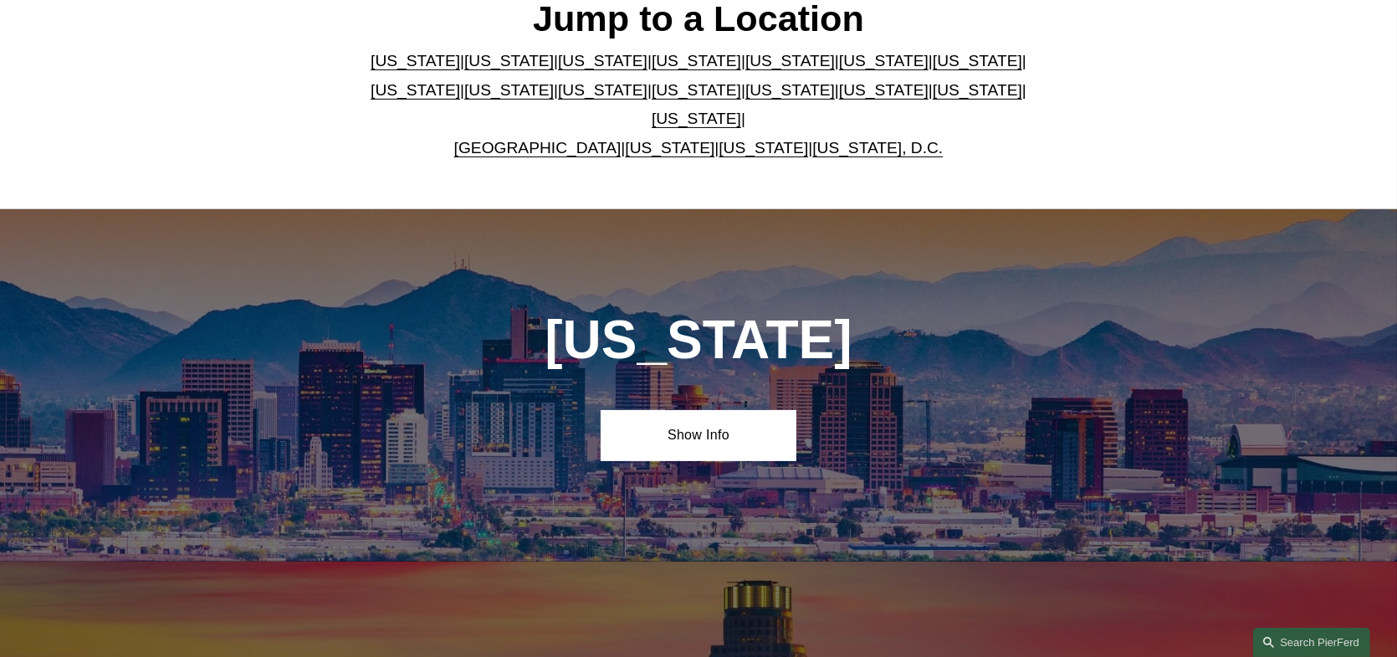
scroll to position [586, 0]
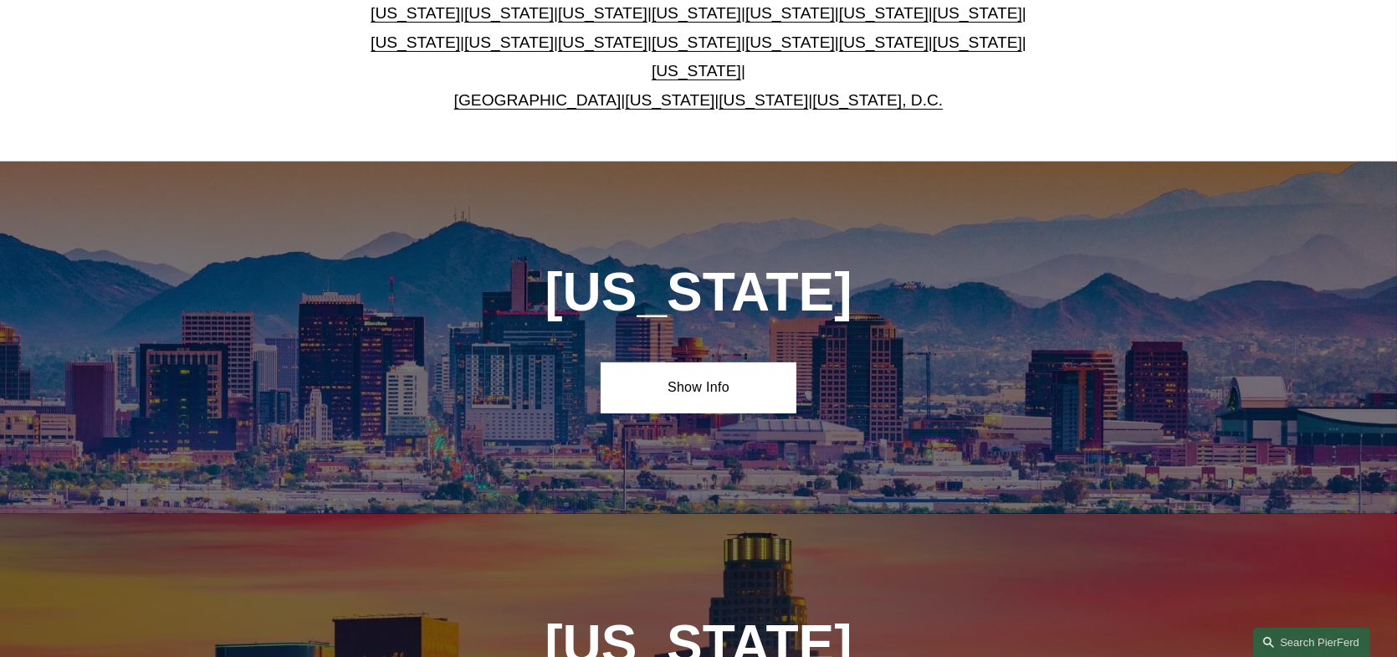
click at [874, 91] on link "[US_STATE], D.C." at bounding box center [877, 100] width 131 height 18
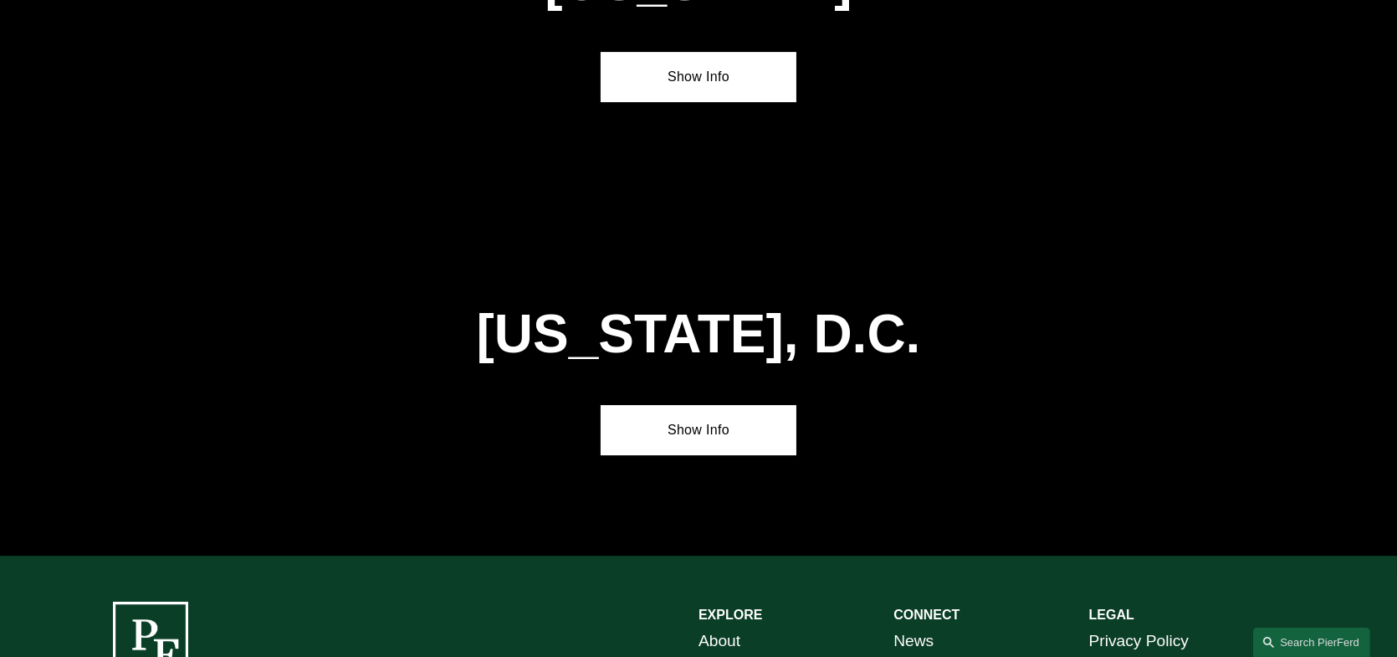
scroll to position [7080, 0]
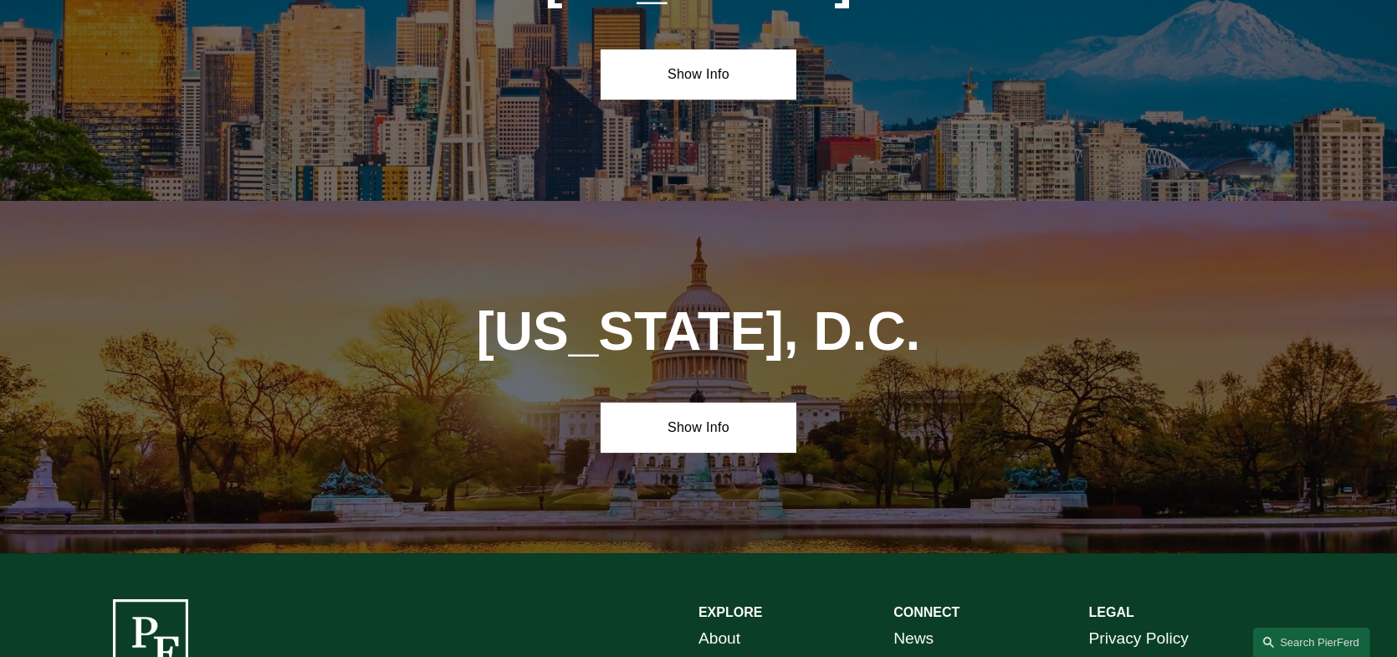
click at [735, 402] on link "Show Info" at bounding box center [698, 427] width 195 height 50
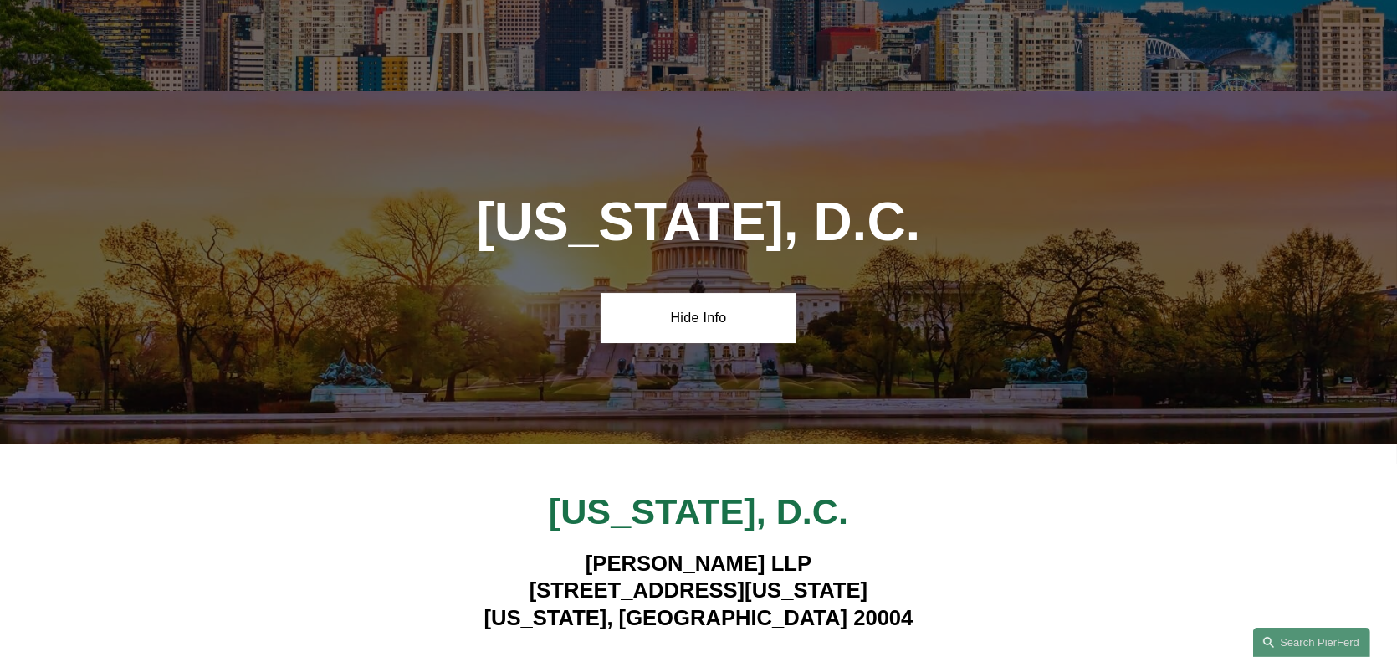
scroll to position [7247, 0]
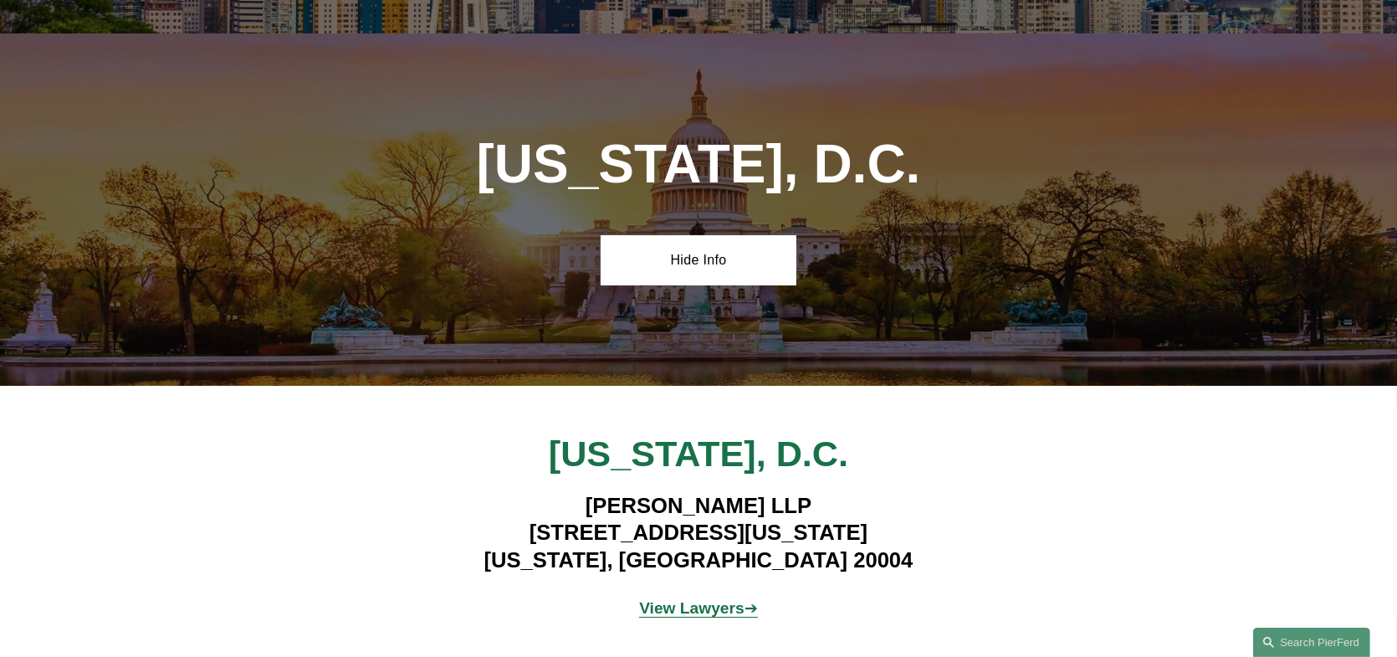
click at [738, 599] on strong "View Lawyers" at bounding box center [691, 608] width 105 height 18
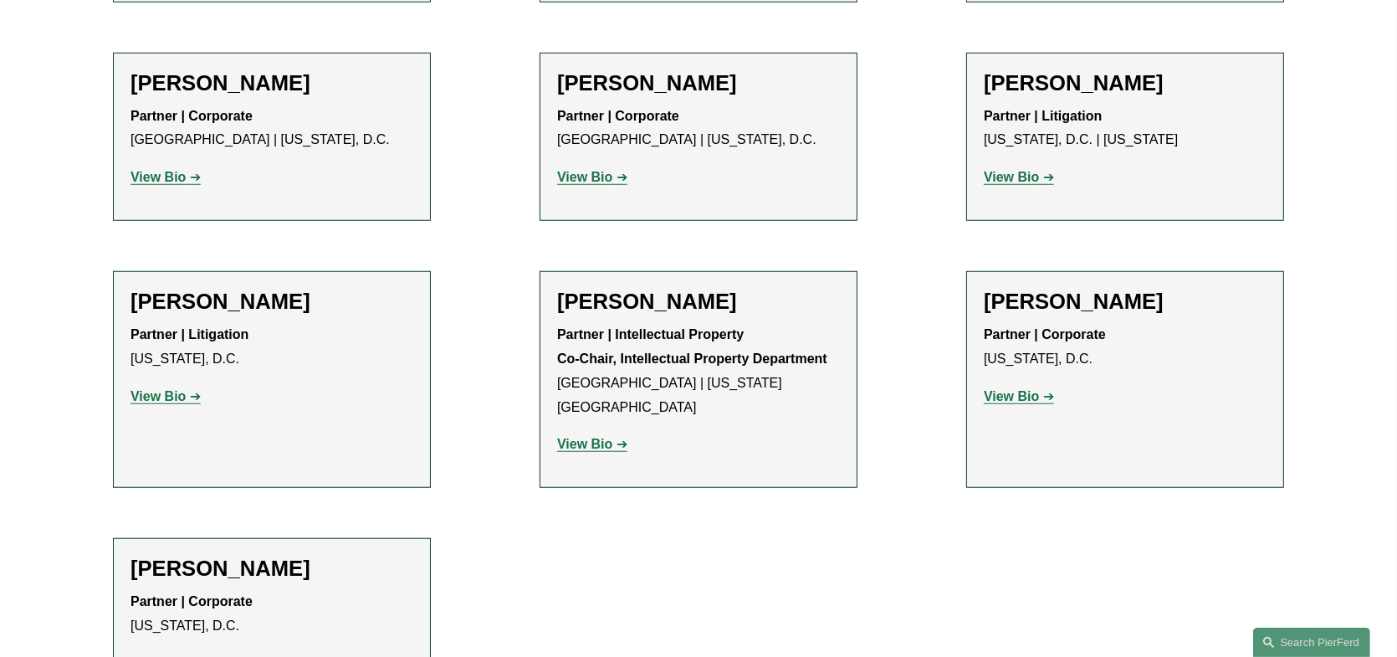
scroll to position [1757, 0]
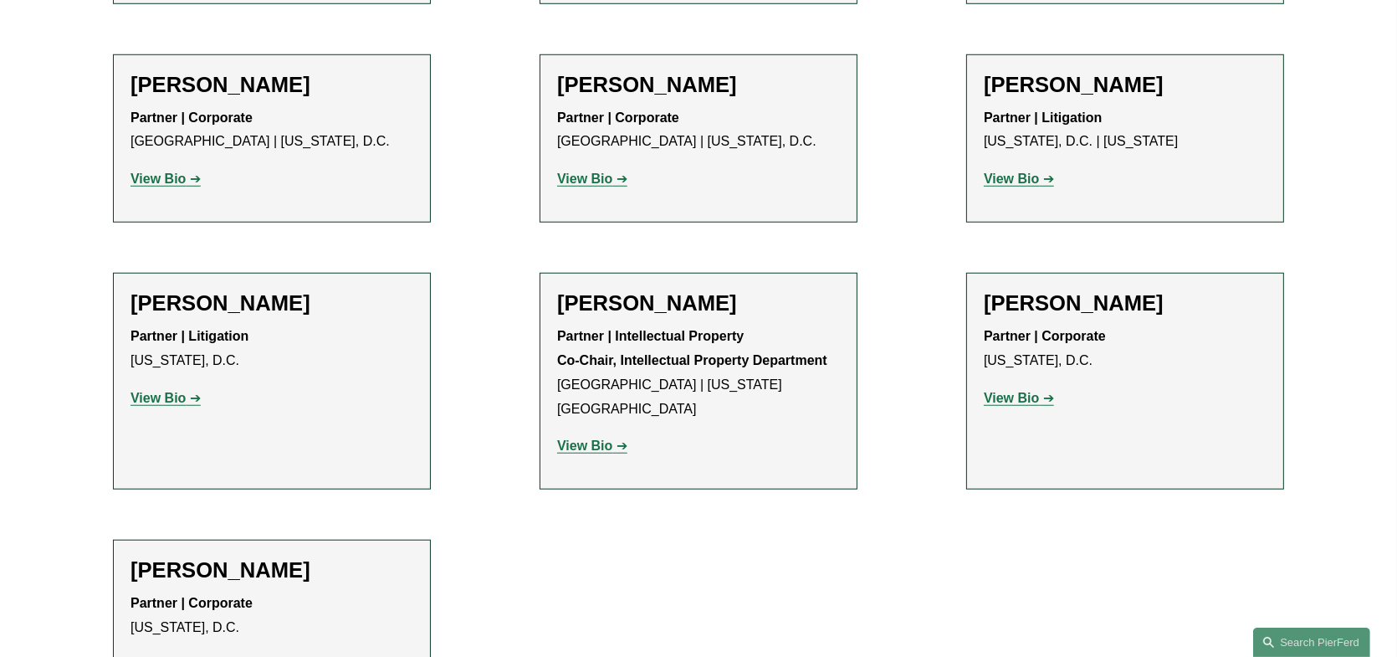
click at [1130, 339] on div "Tom C. Vincent Partner | Corporate Washington, D.C. View Bio Location: Washingt…" at bounding box center [1125, 357] width 283 height 134
click at [1043, 391] on link "View Bio" at bounding box center [1019, 398] width 70 height 14
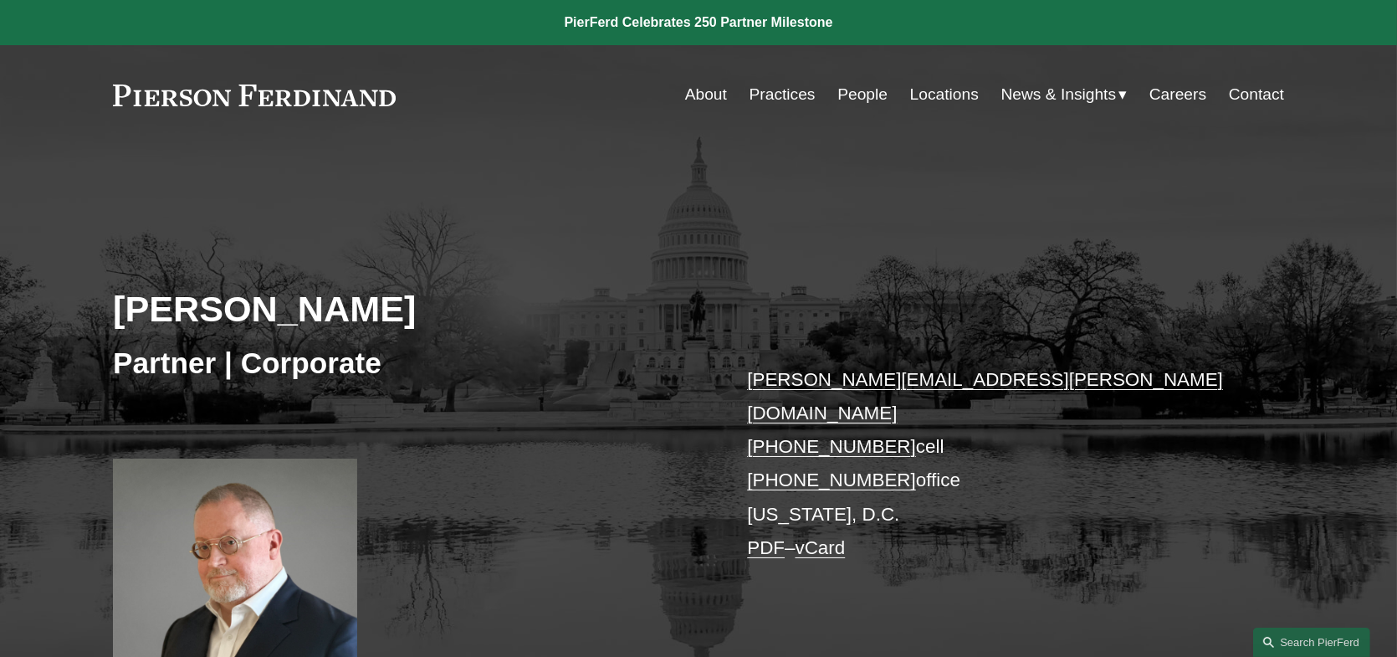
click at [952, 96] on link "Locations" at bounding box center [944, 95] width 69 height 32
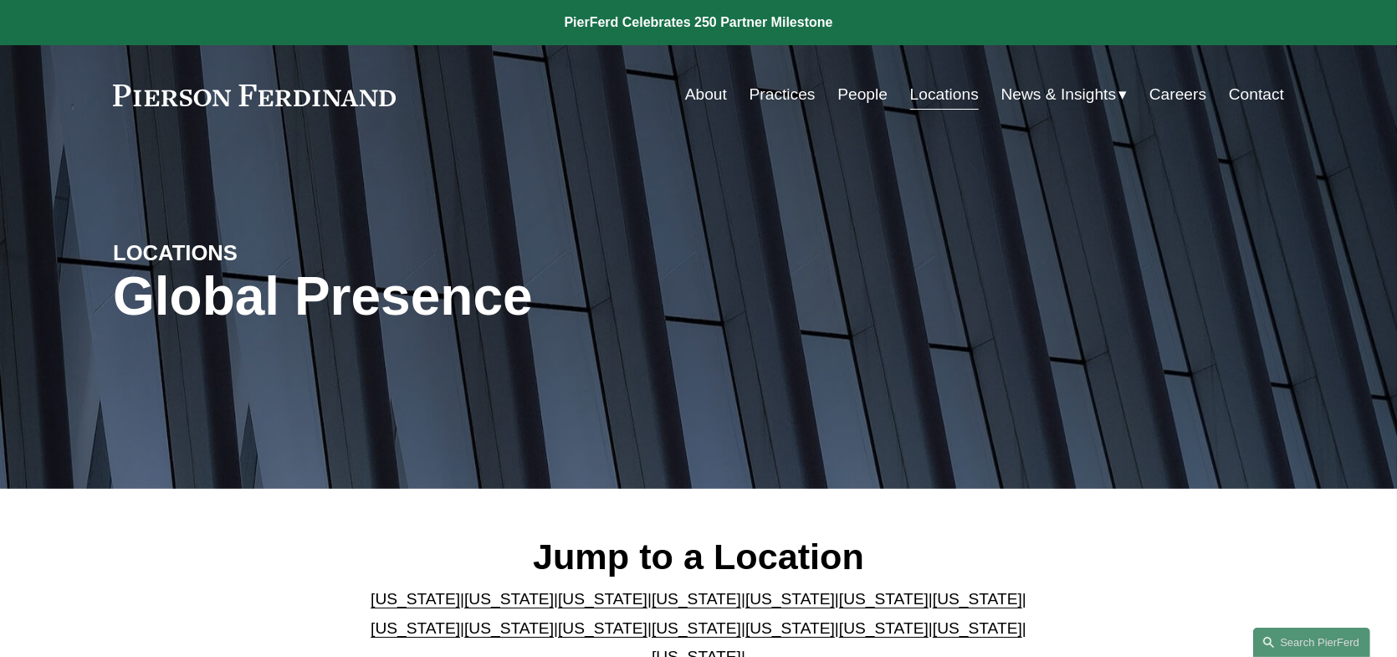
click at [938, 92] on link "Locations" at bounding box center [944, 95] width 69 height 32
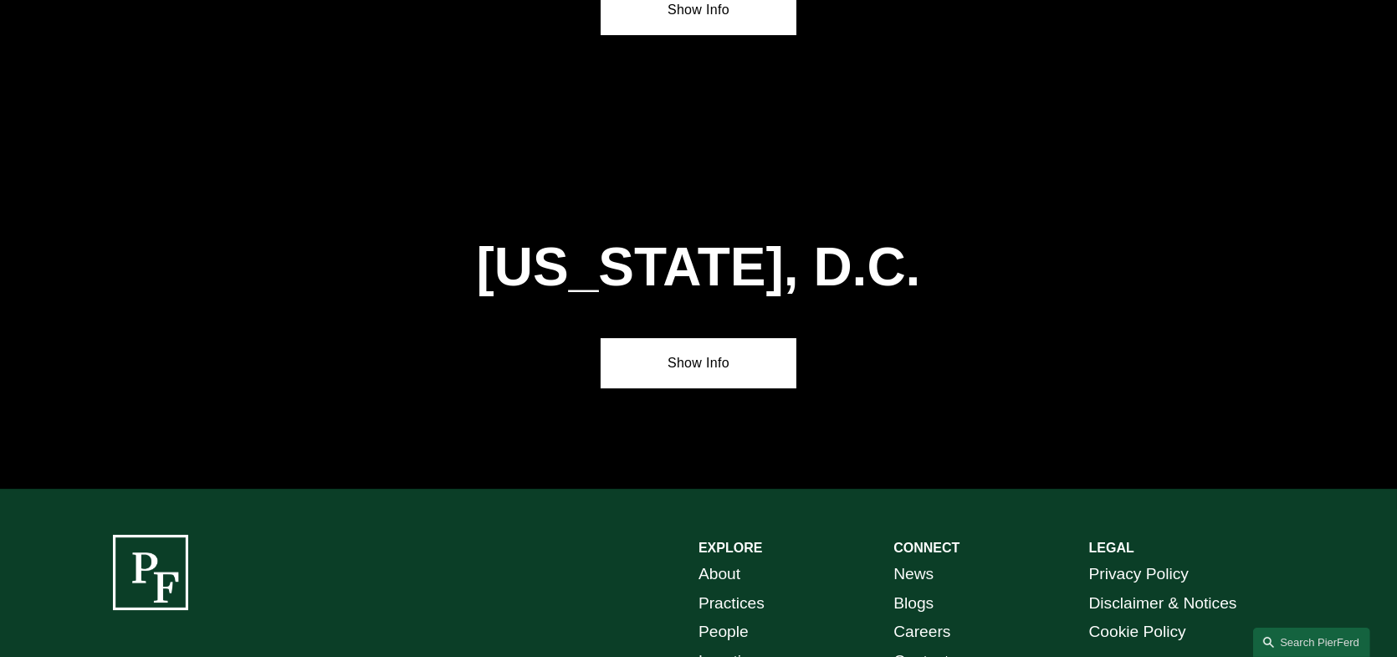
scroll to position [7146, 0]
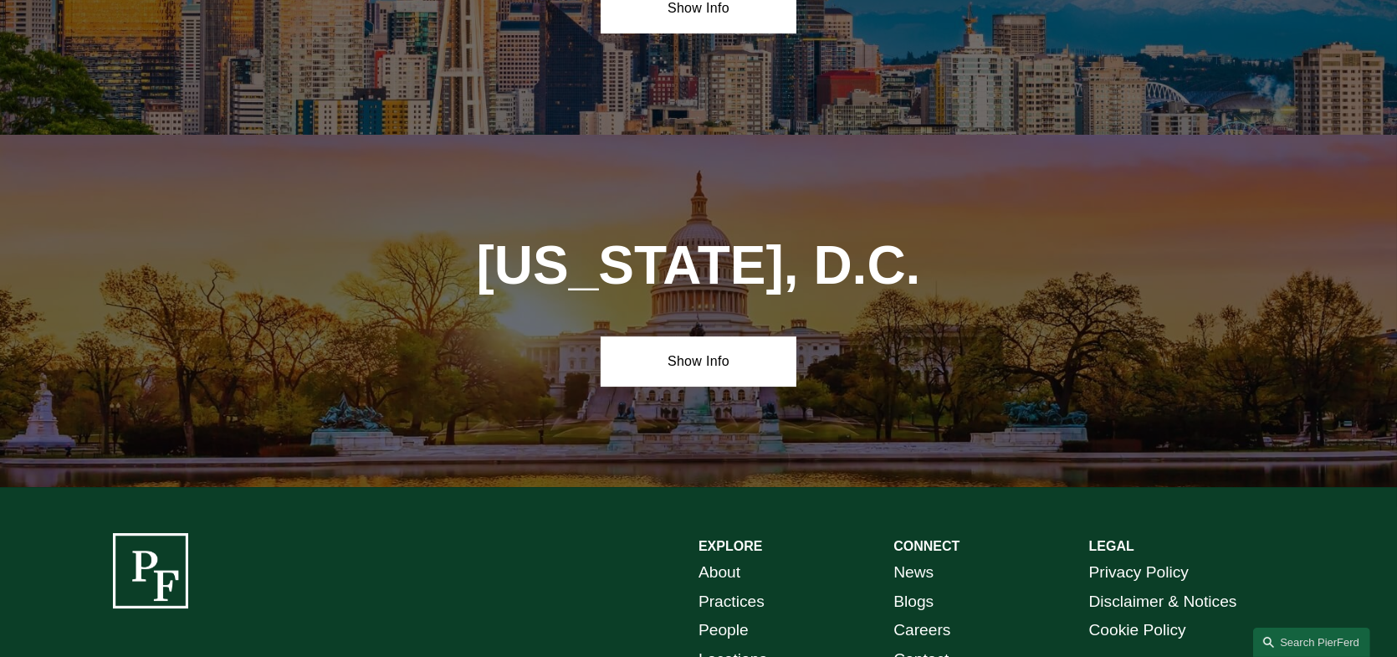
click at [736, 645] on link "Locations" at bounding box center [733, 659] width 69 height 29
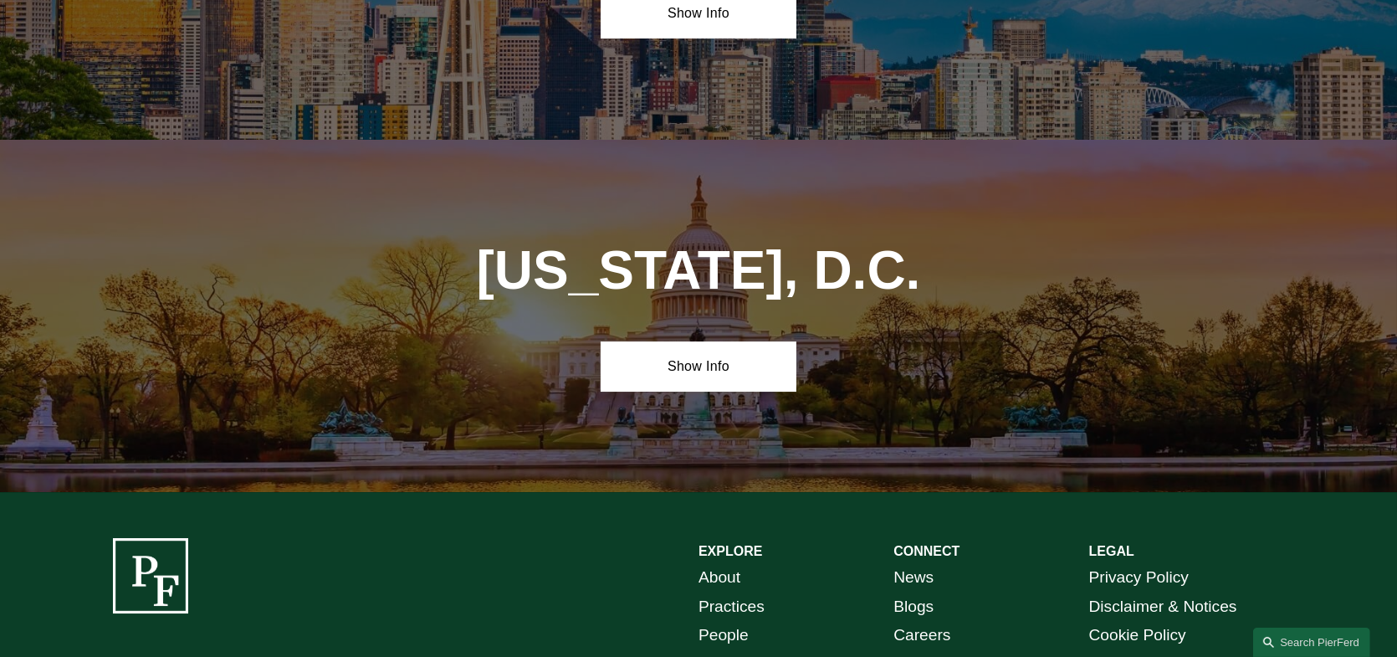
scroll to position [7146, 0]
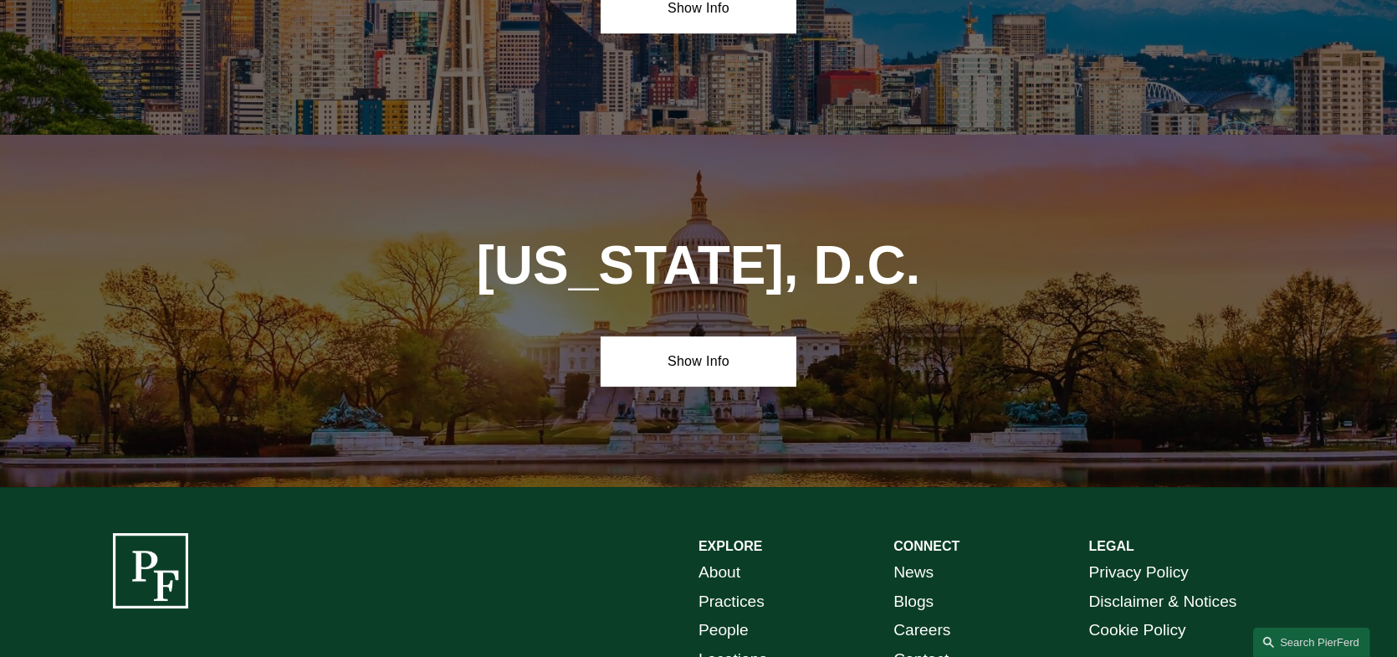
click at [161, 533] on div at bounding box center [150, 570] width 75 height 75
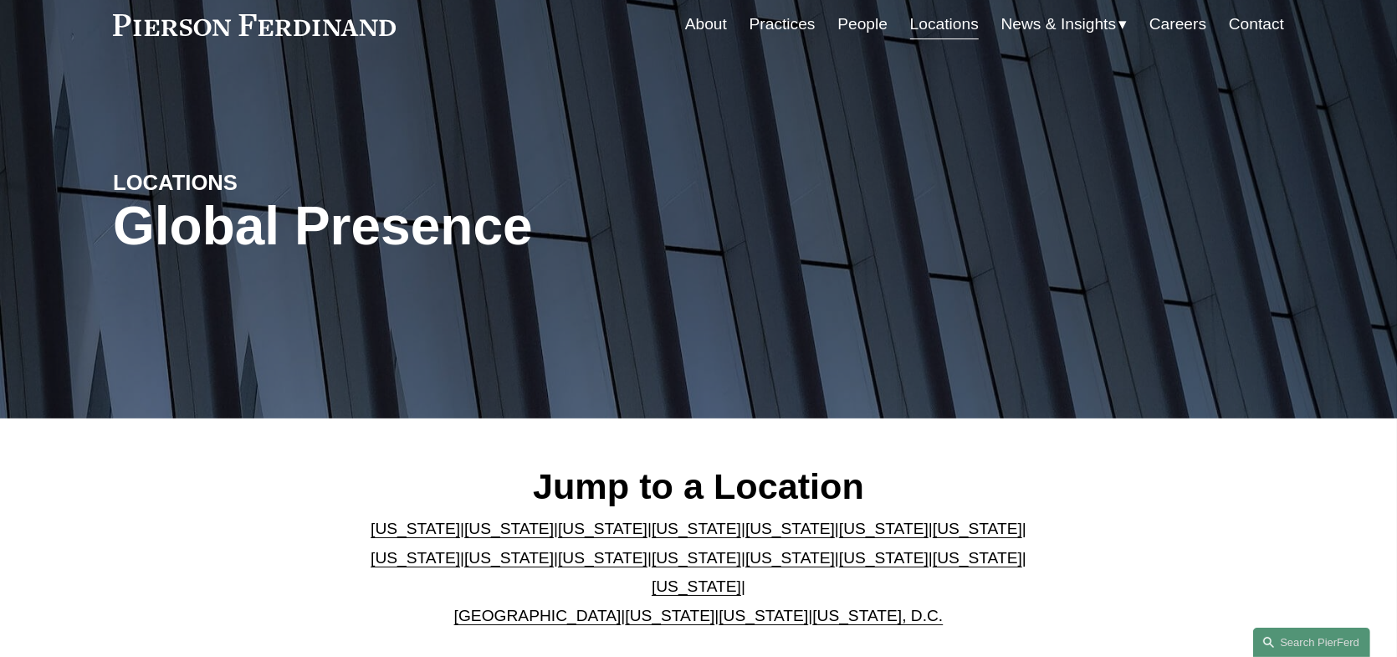
scroll to position [0, 0]
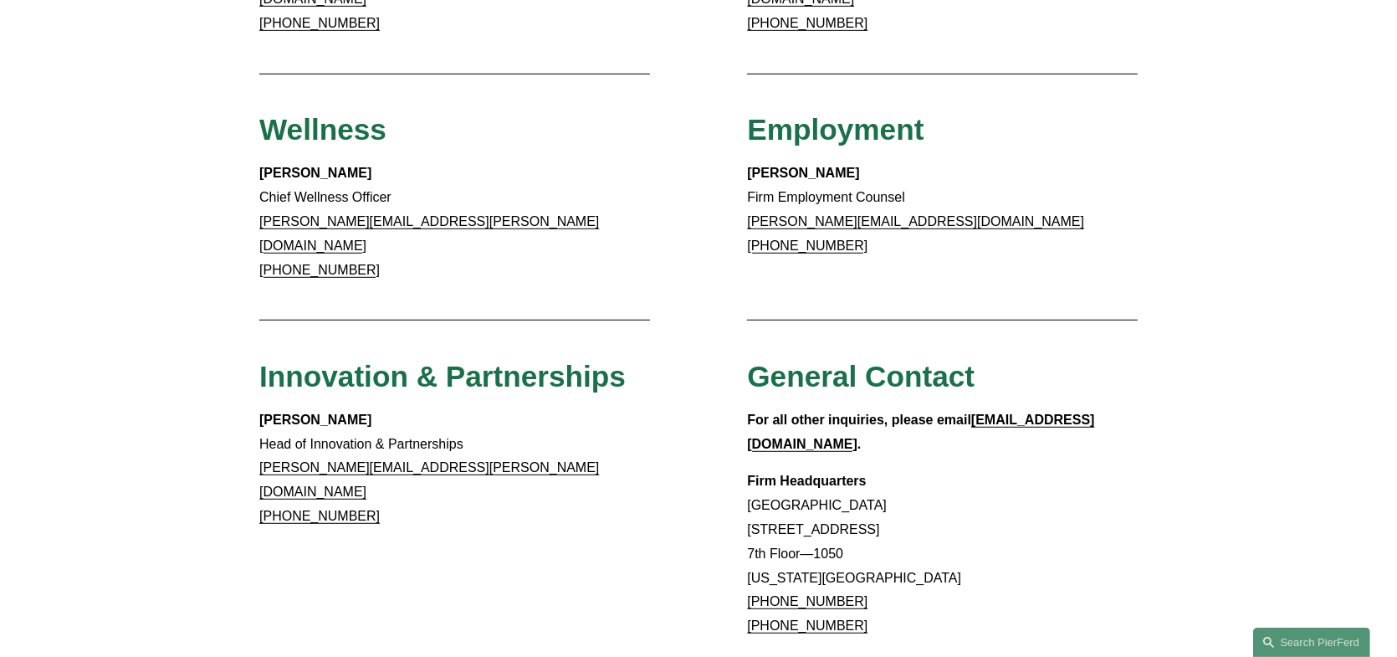
scroll to position [1255, 0]
